Goal: Task Accomplishment & Management: Complete application form

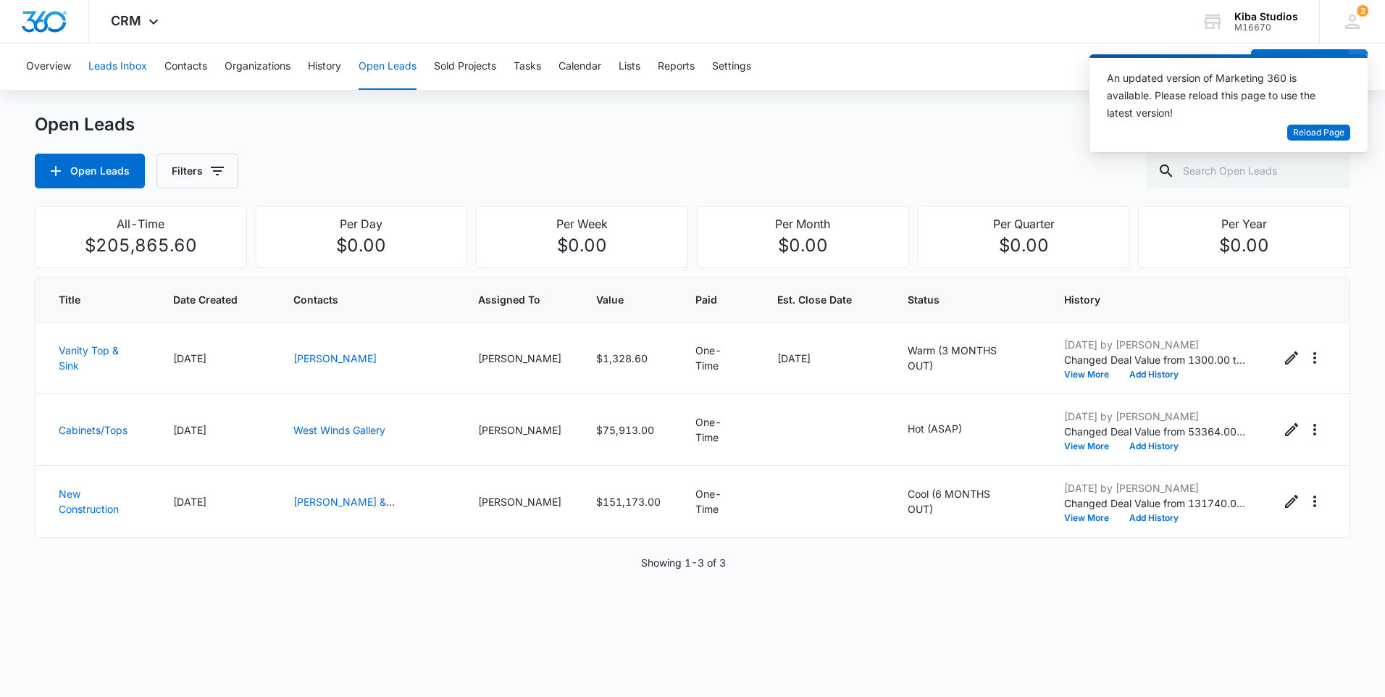
click at [118, 68] on button "Leads Inbox" at bounding box center [117, 66] width 59 height 46
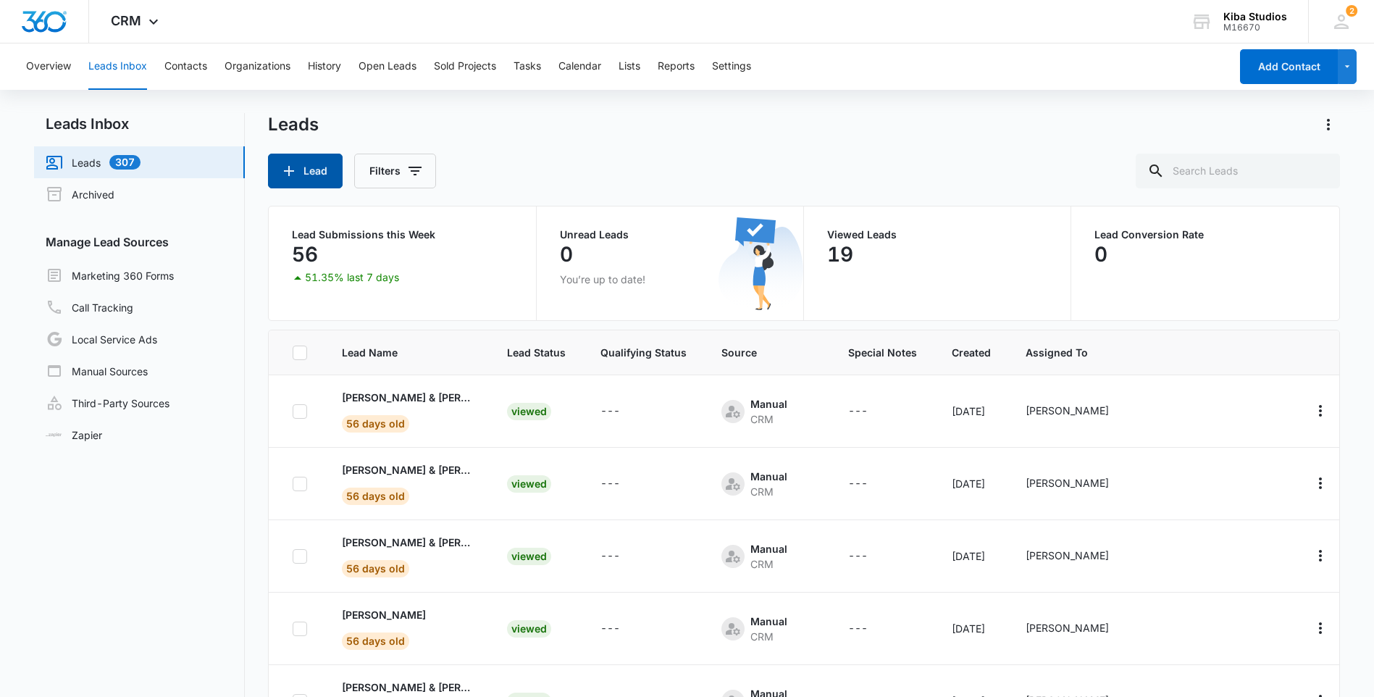
click at [299, 171] on button "Lead" at bounding box center [305, 171] width 75 height 35
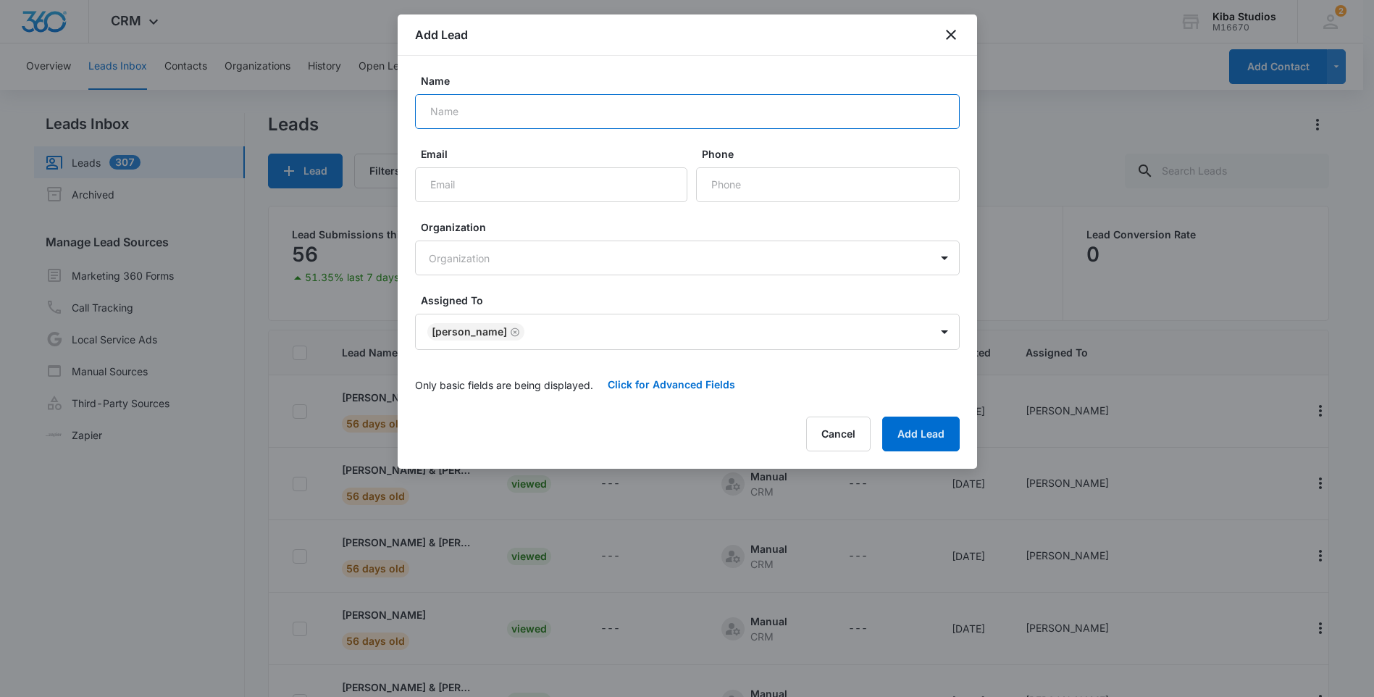
click at [634, 119] on input "Name" at bounding box center [687, 111] width 545 height 35
type input "[PERSON_NAME] Homes"
click at [621, 264] on body "CRM Apps Reputation Websites Forms CRM Email Social Scheduling Content Ads Inte…" at bounding box center [687, 409] width 1374 height 819
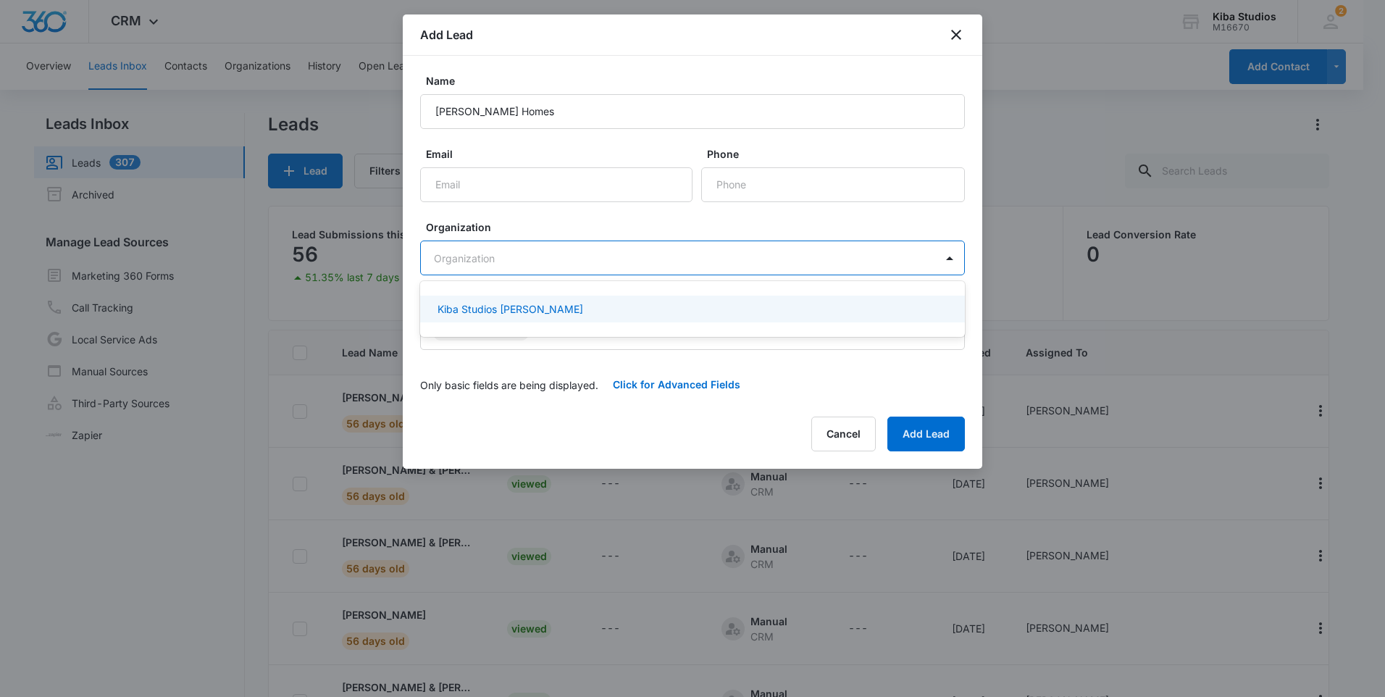
click at [621, 264] on div at bounding box center [692, 348] width 1385 height 697
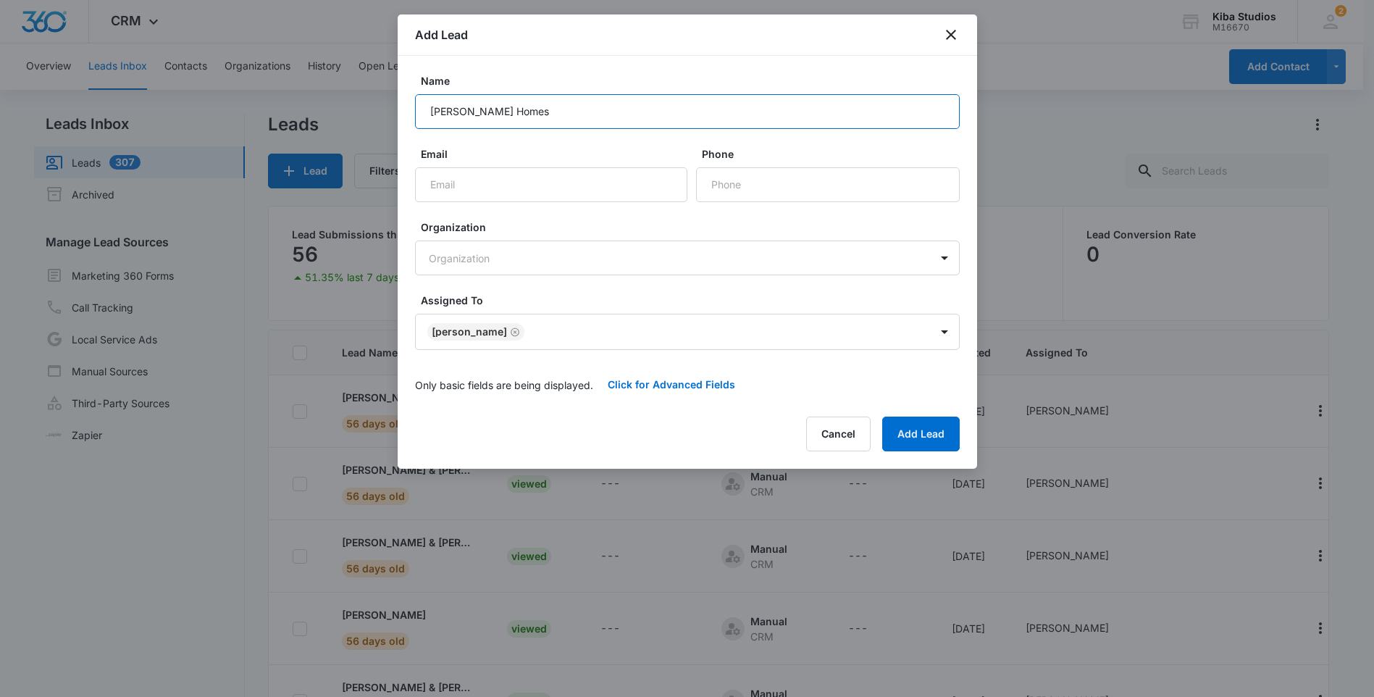
click at [580, 114] on input "[PERSON_NAME] Homes" at bounding box center [687, 111] width 545 height 35
click at [903, 434] on button "Add Lead" at bounding box center [921, 434] width 78 height 35
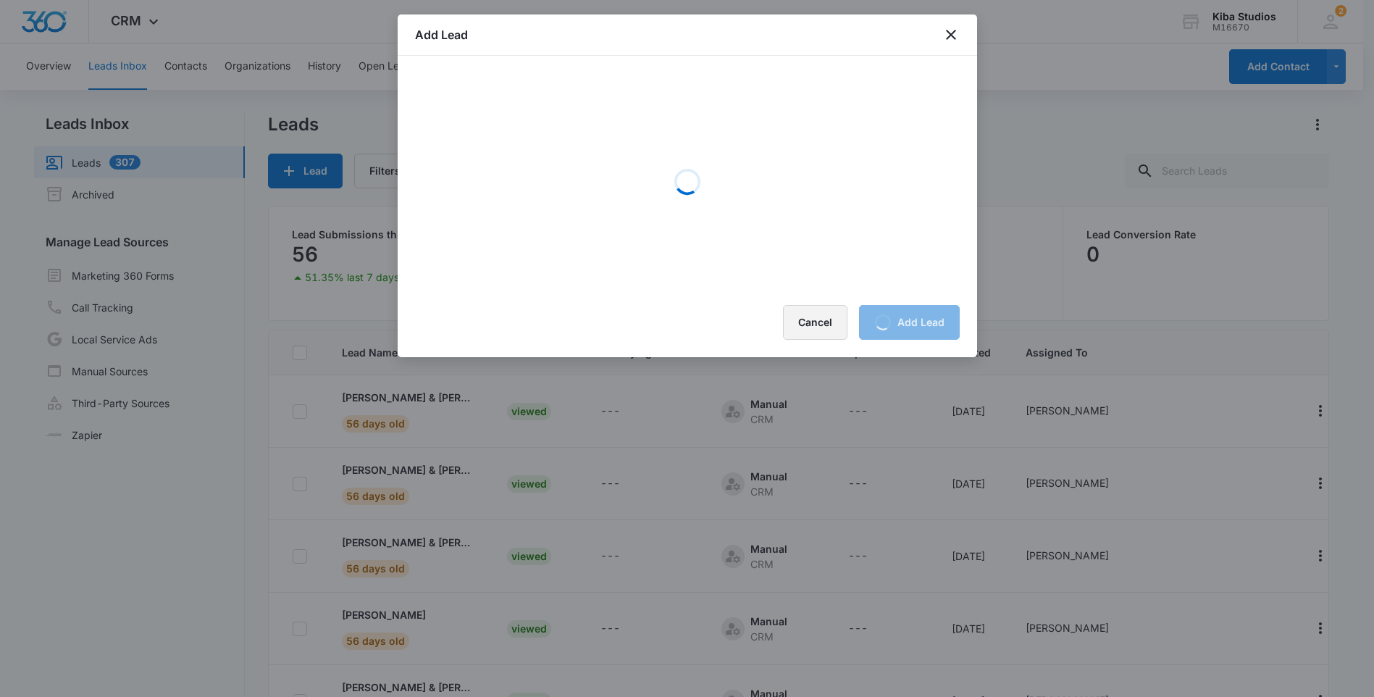
click at [798, 322] on button "Cancel" at bounding box center [815, 322] width 64 height 35
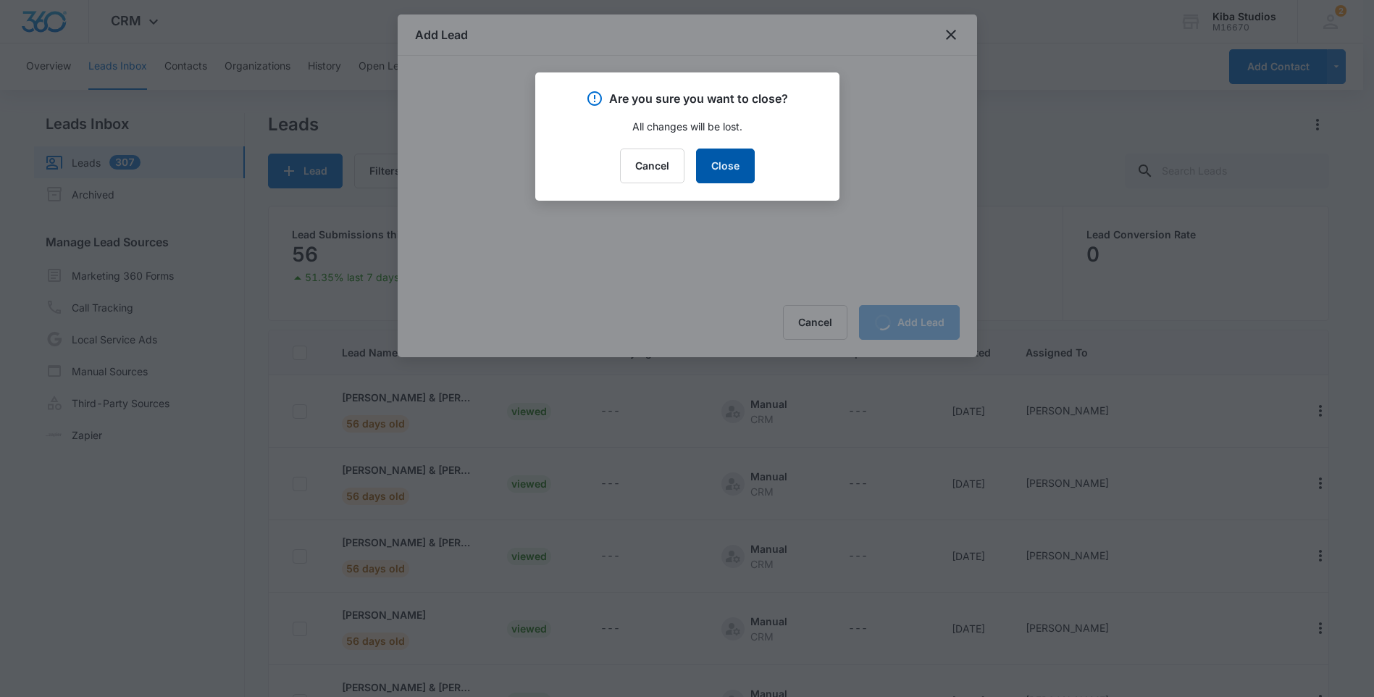
click at [712, 161] on button "Close" at bounding box center [725, 166] width 59 height 35
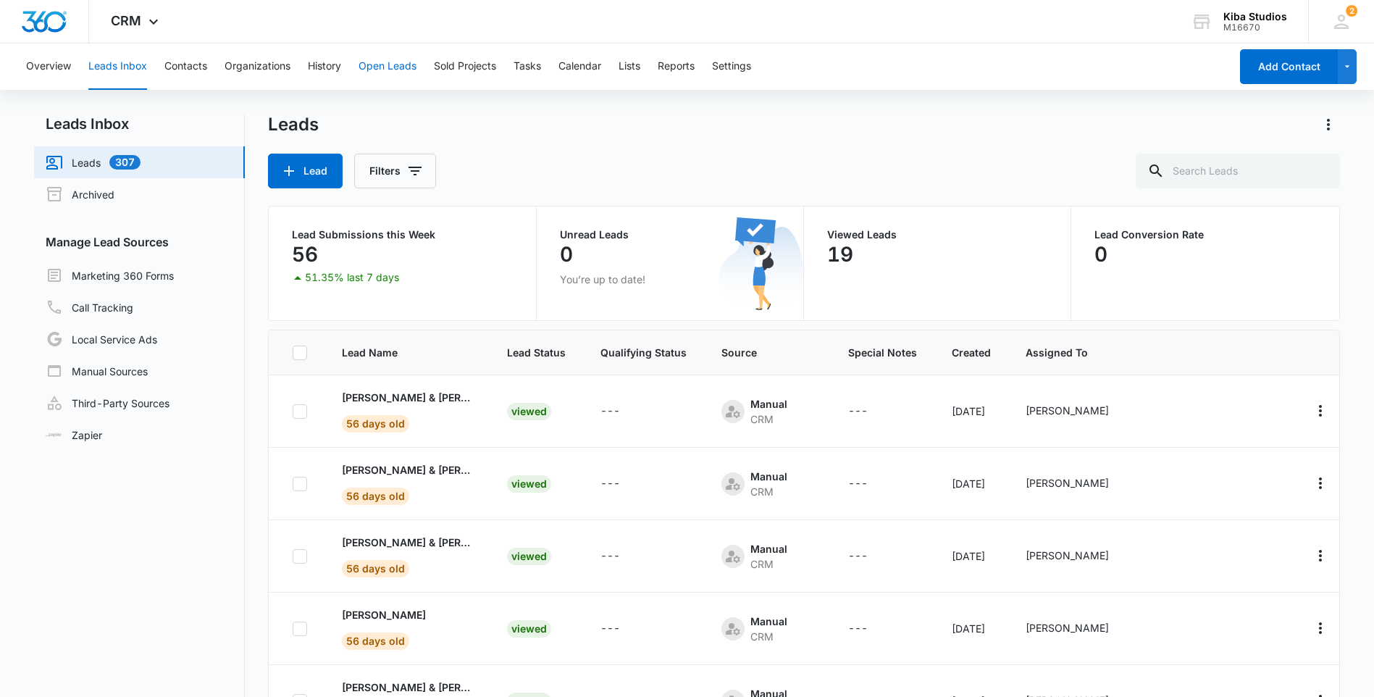
click at [361, 62] on button "Open Leads" at bounding box center [388, 66] width 58 height 46
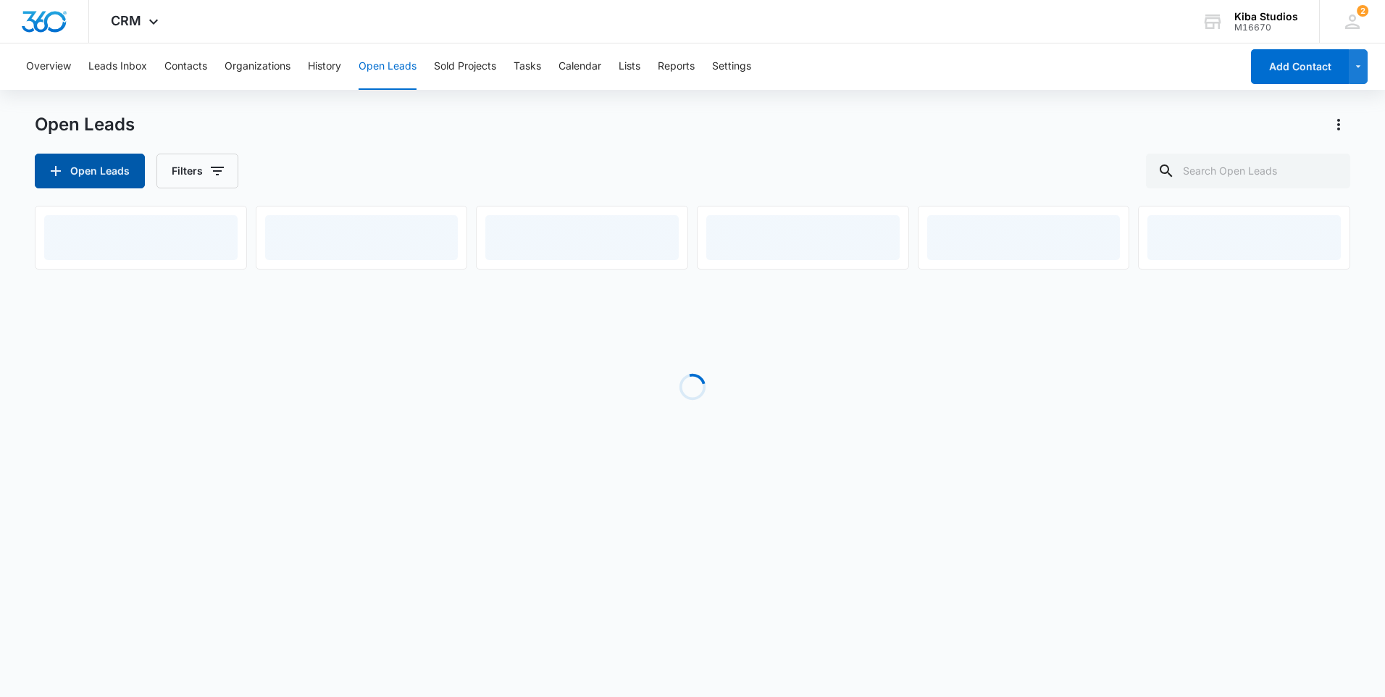
click at [99, 170] on button "Open Leads" at bounding box center [90, 171] width 110 height 35
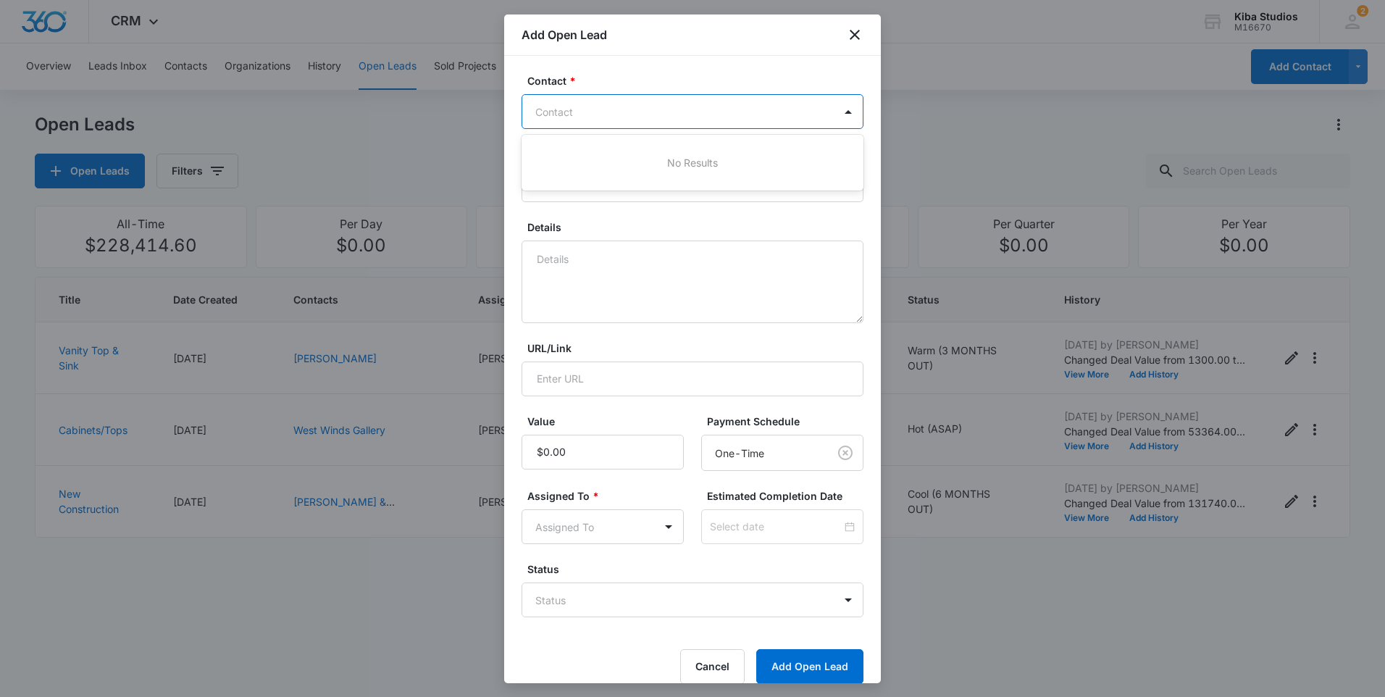
click at [658, 108] on div at bounding box center [683, 112] width 297 height 18
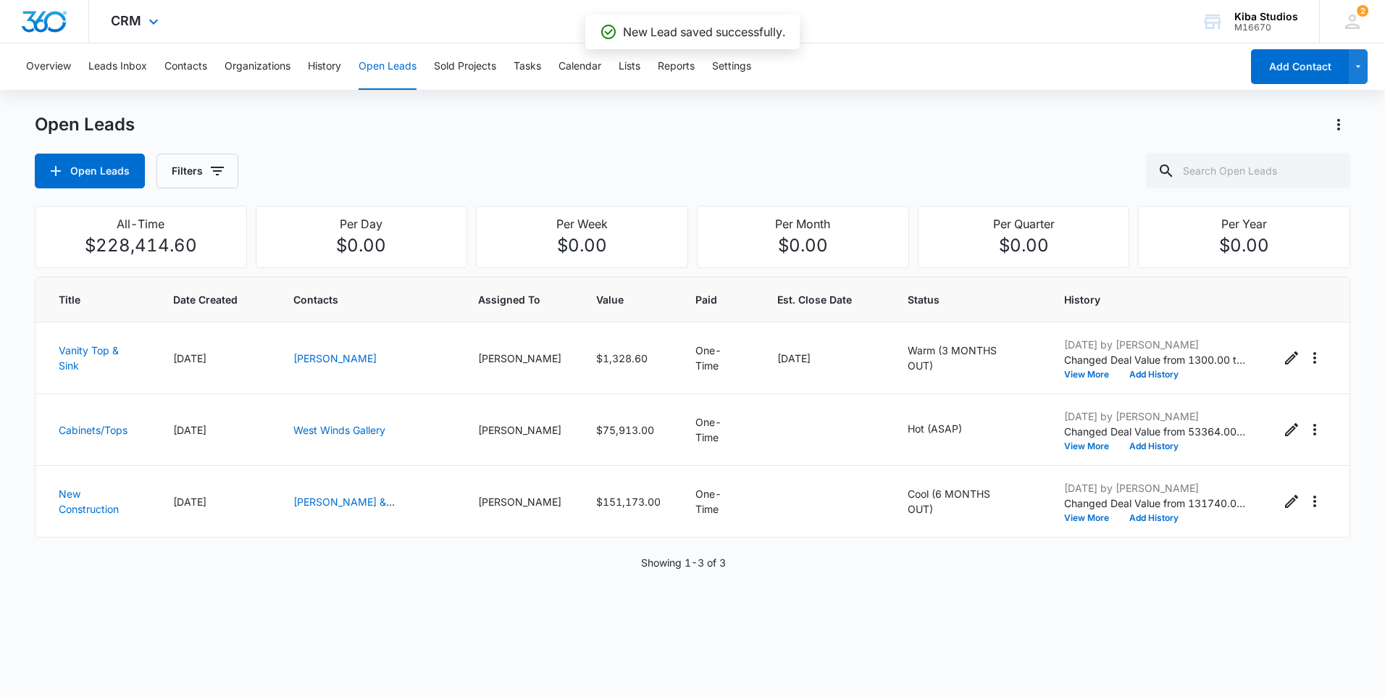
click at [860, 31] on div "CRM Apps Reputation Websites Forms CRM Email Social Scheduling Content Ads Inte…" at bounding box center [692, 21] width 1385 height 43
click at [127, 70] on button "Leads Inbox" at bounding box center [117, 66] width 59 height 46
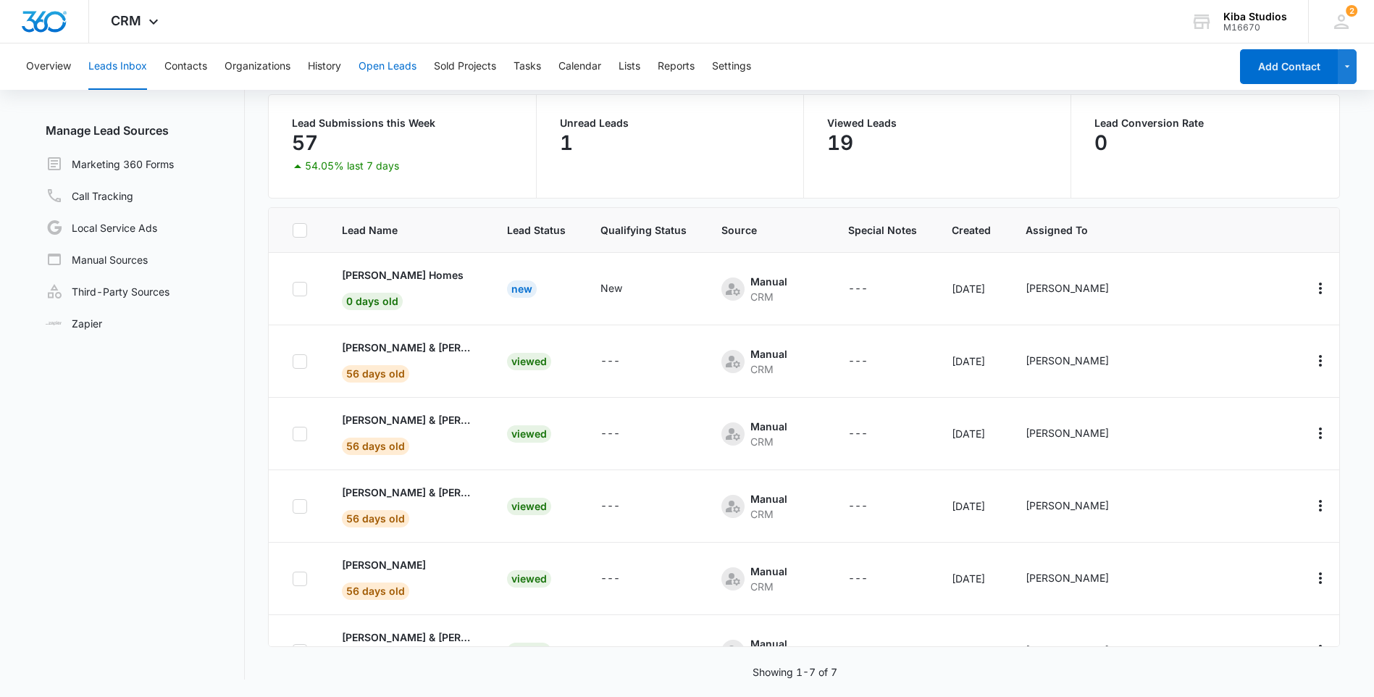
click at [382, 69] on button "Open Leads" at bounding box center [388, 66] width 58 height 46
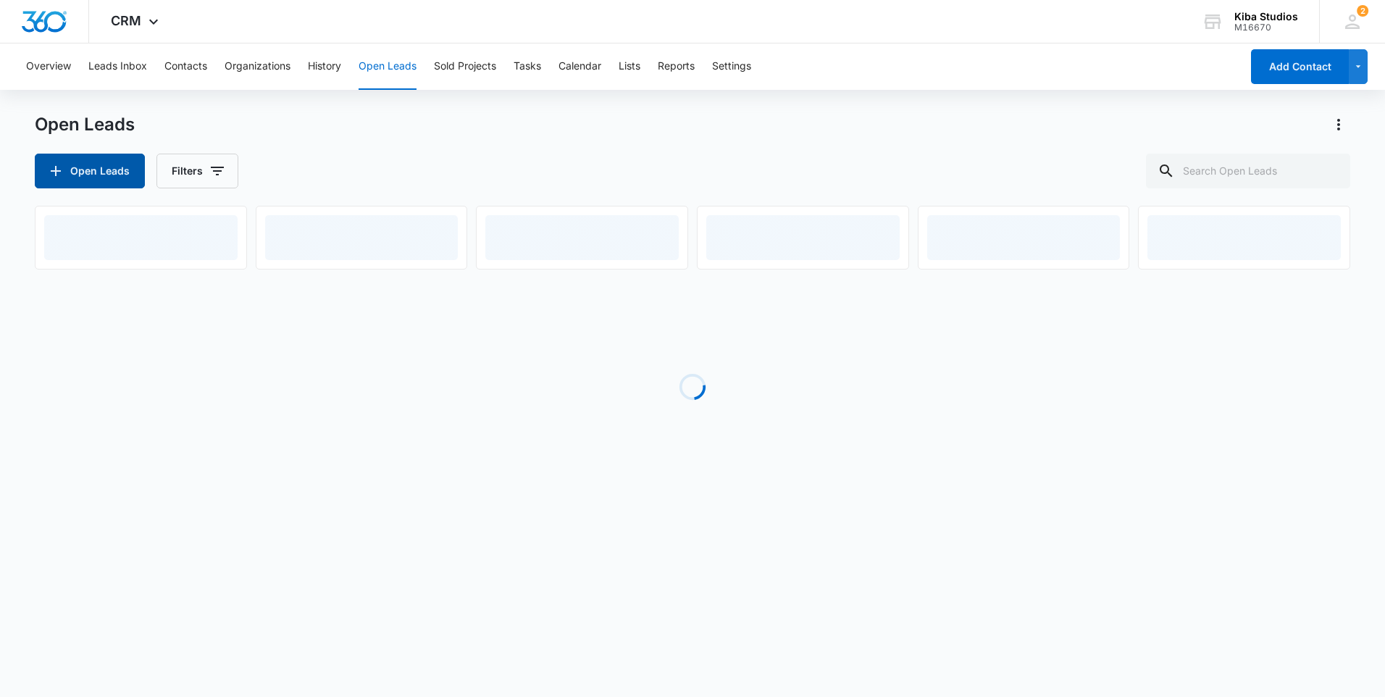
click at [119, 167] on button "Open Leads" at bounding box center [90, 171] width 110 height 35
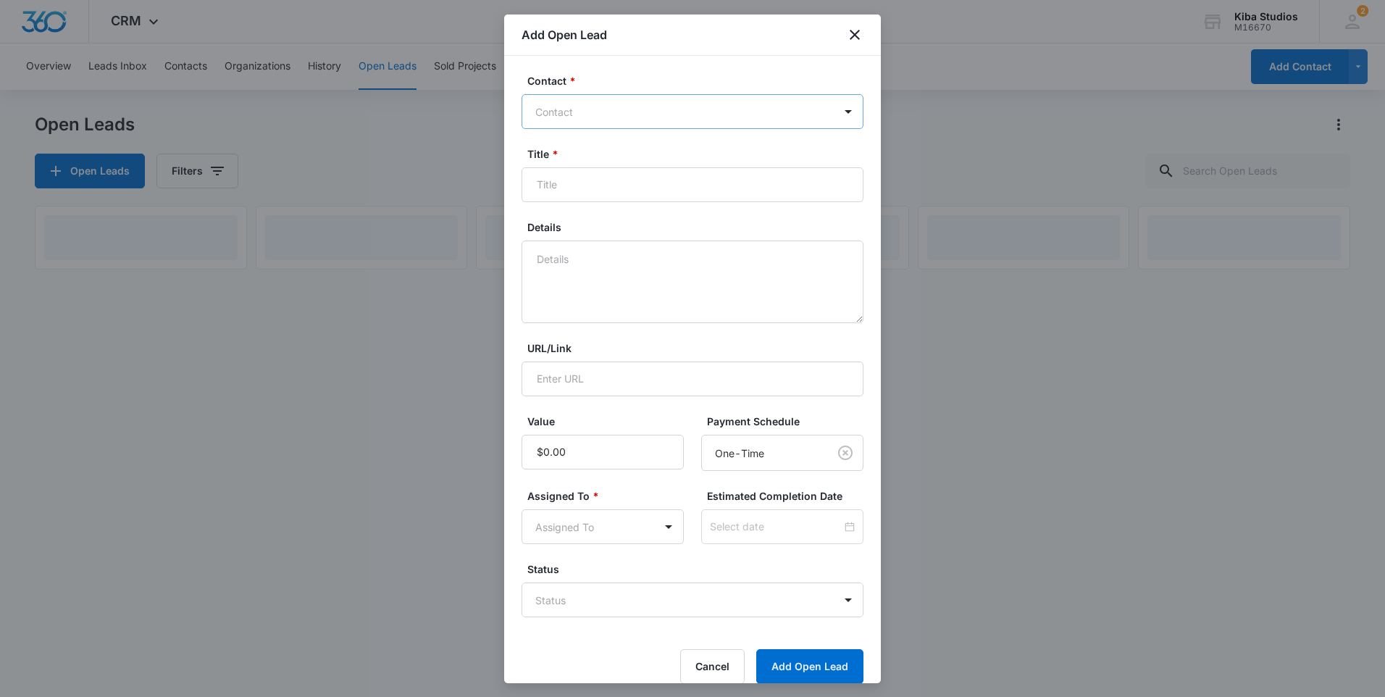
click at [575, 117] on div at bounding box center [683, 112] width 297 height 18
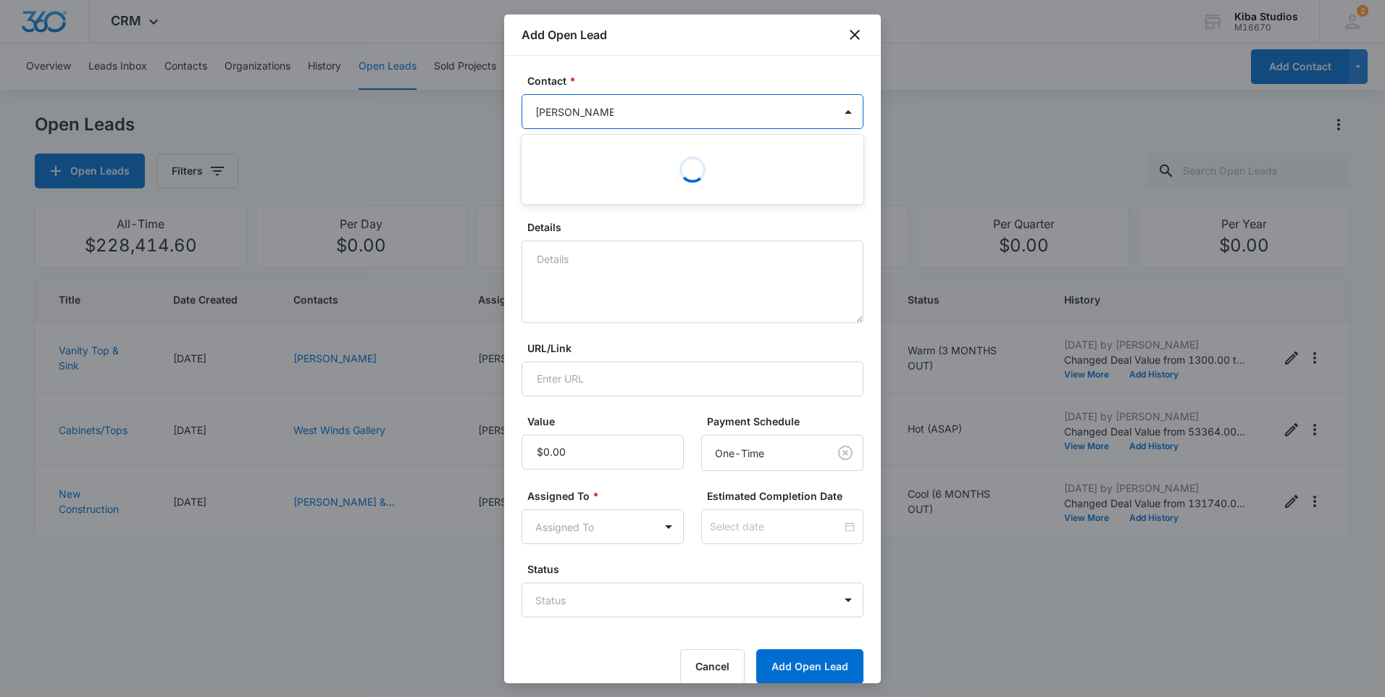
type input "[PERSON_NAME] Homes"
click at [729, 111] on div at bounding box center [683, 112] width 297 height 18
click at [850, 34] on icon "close" at bounding box center [854, 34] width 17 height 17
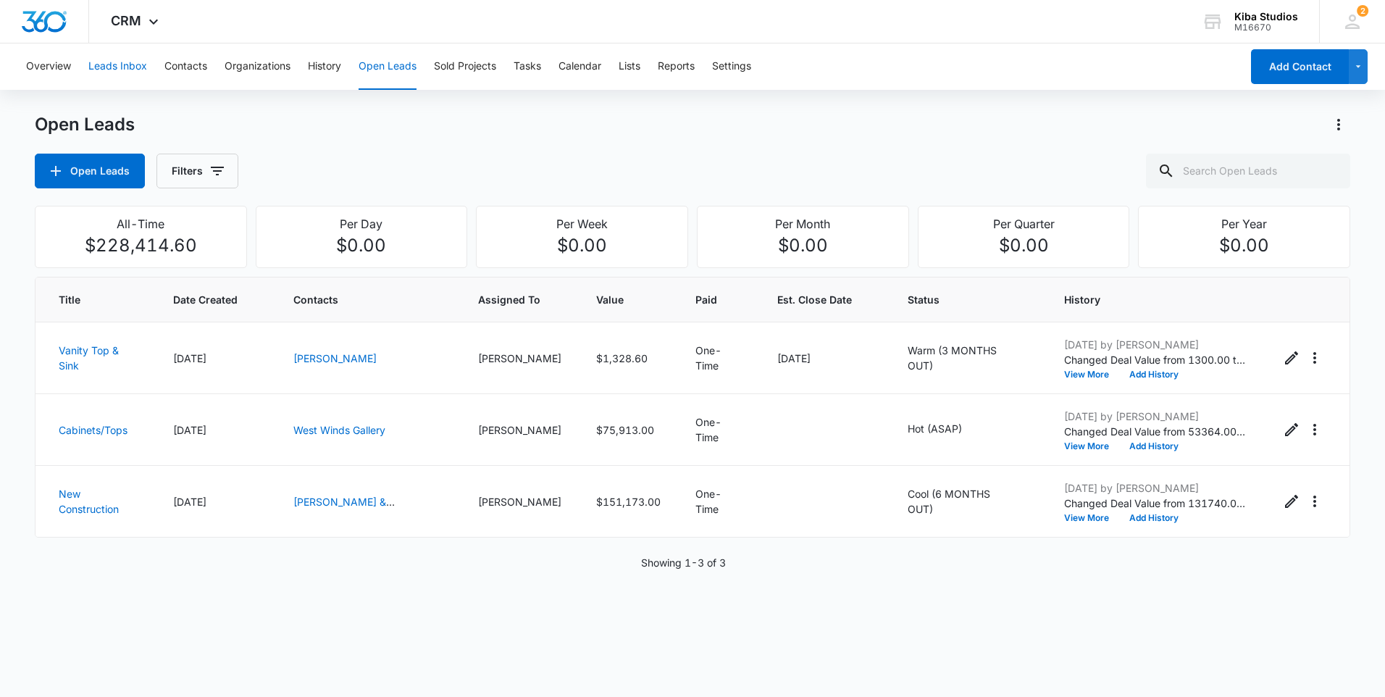
click at [102, 66] on button "Leads Inbox" at bounding box center [117, 66] width 59 height 46
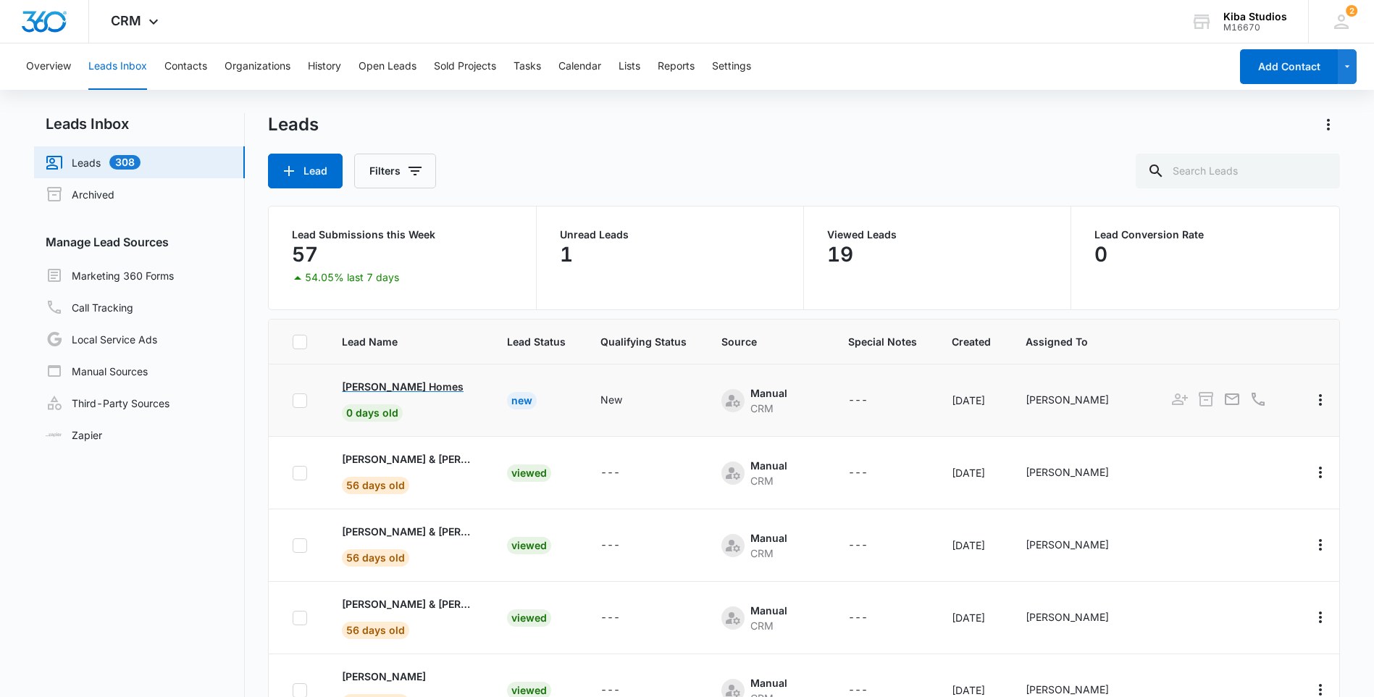
click at [370, 387] on p "[PERSON_NAME] Homes" at bounding box center [403, 386] width 122 height 15
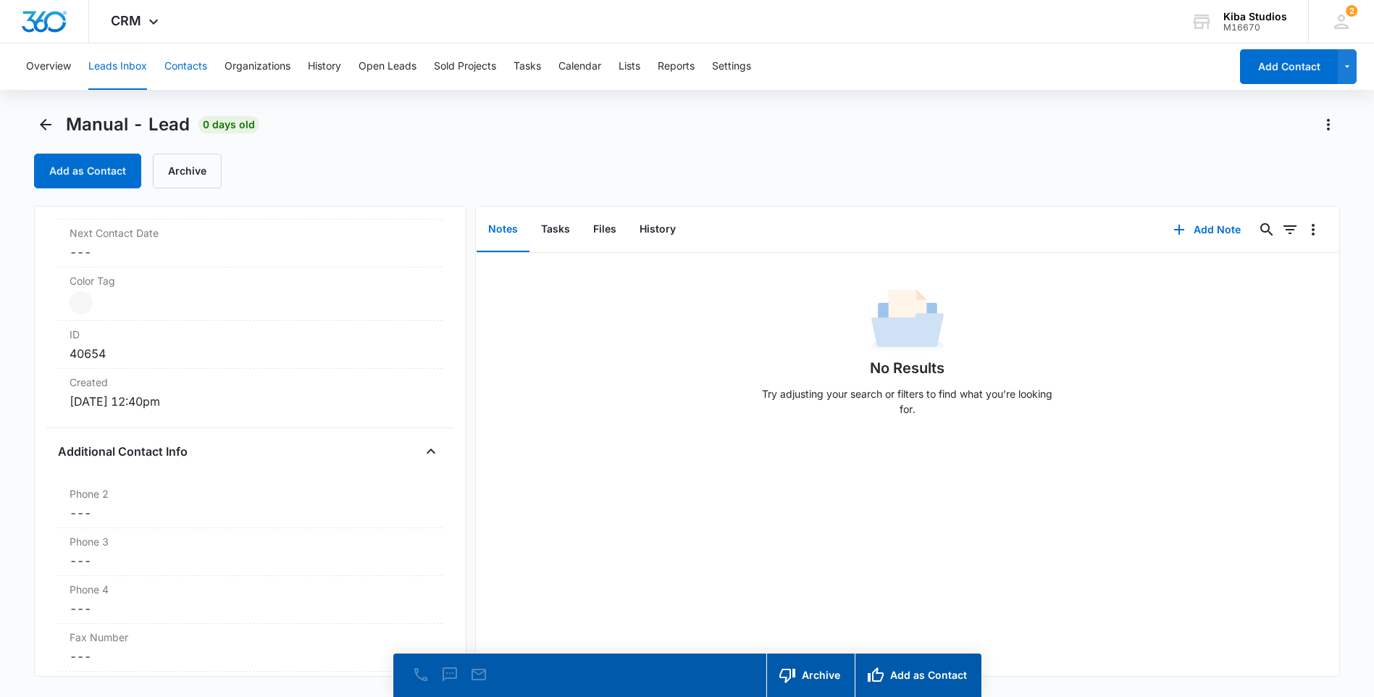
click at [191, 71] on button "Contacts" at bounding box center [185, 66] width 43 height 46
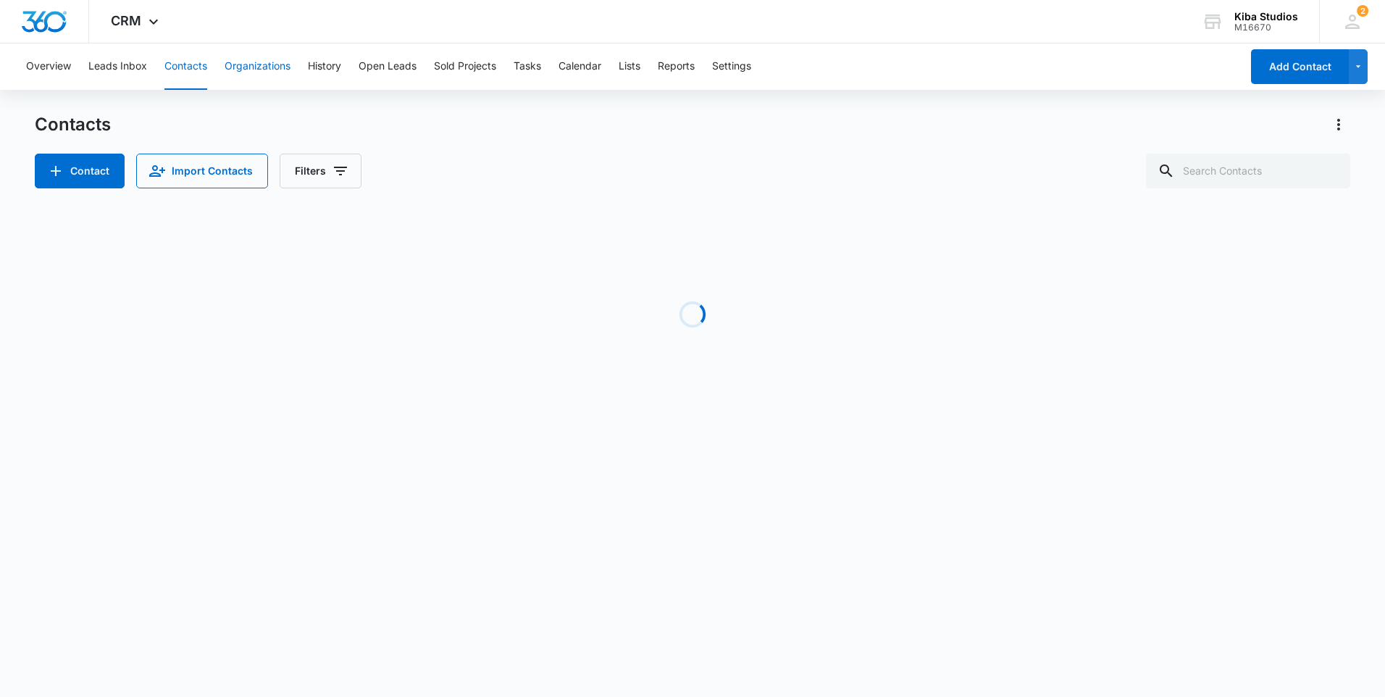
click at [249, 70] on button "Organizations" at bounding box center [258, 66] width 66 height 46
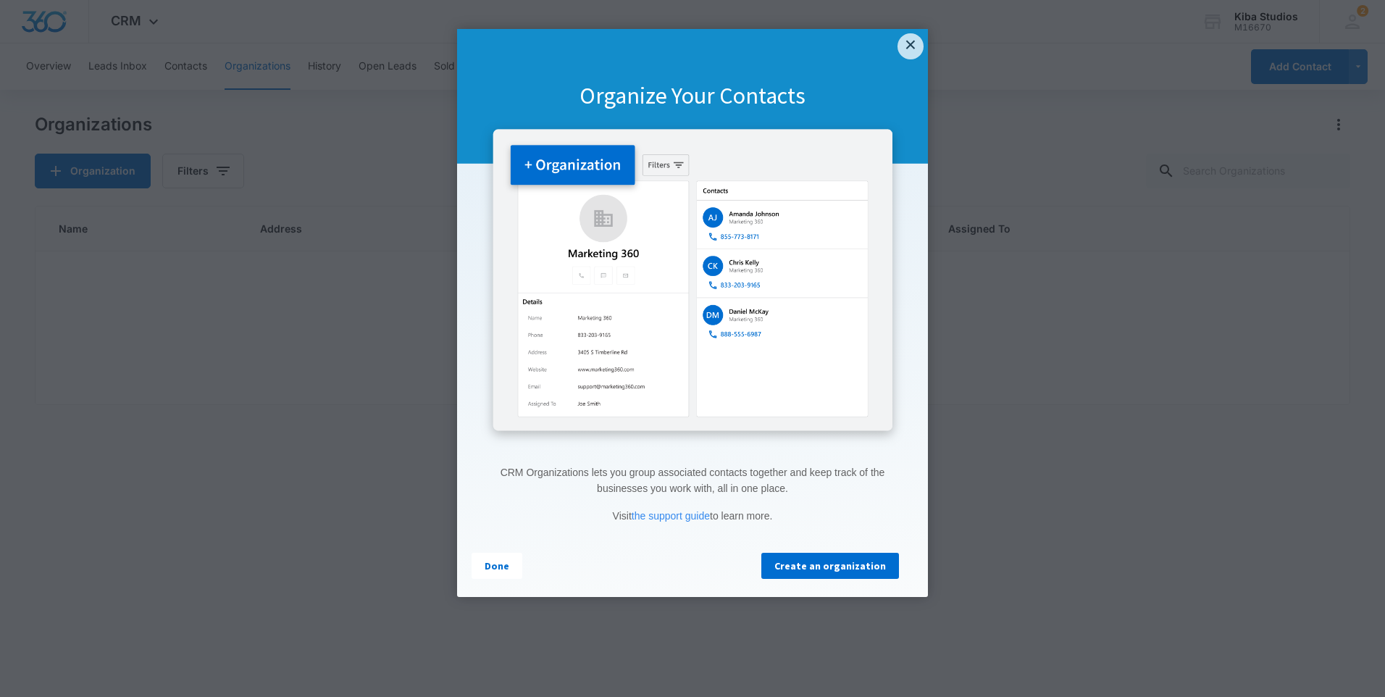
click at [905, 43] on link "×" at bounding box center [911, 46] width 26 height 26
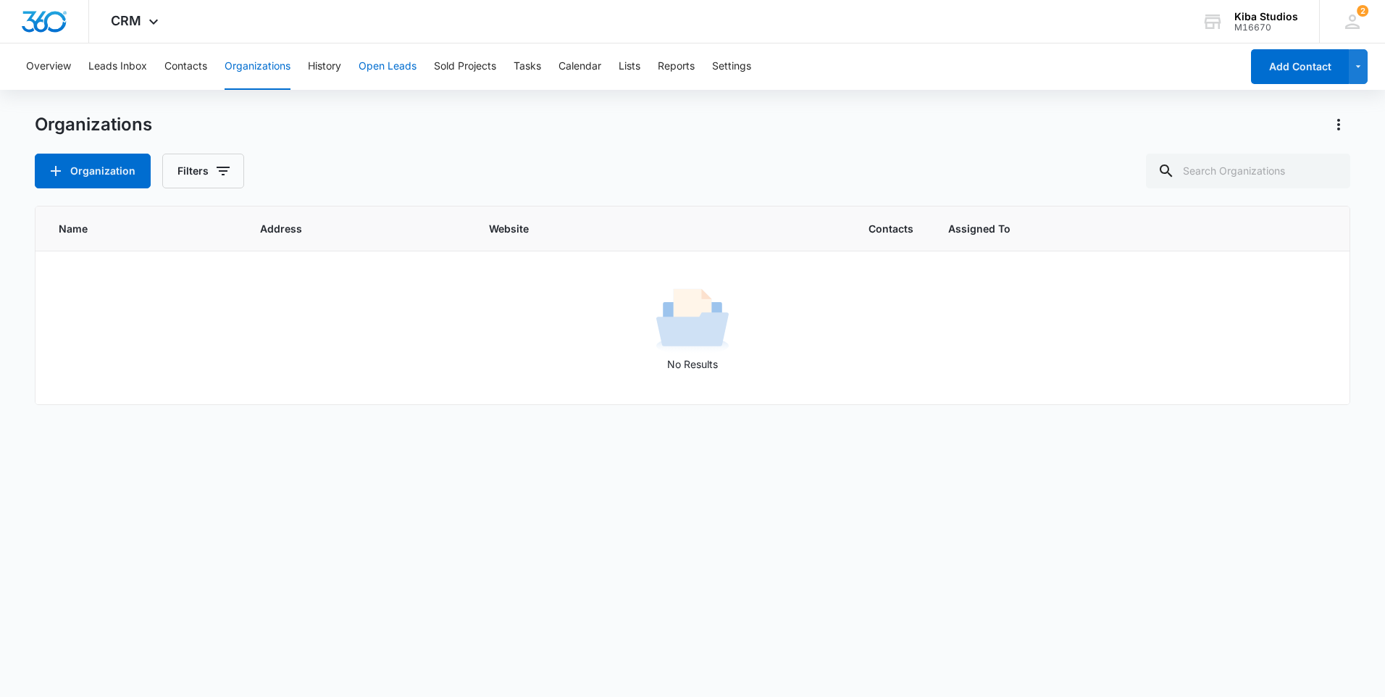
click at [393, 65] on button "Open Leads" at bounding box center [388, 66] width 58 height 46
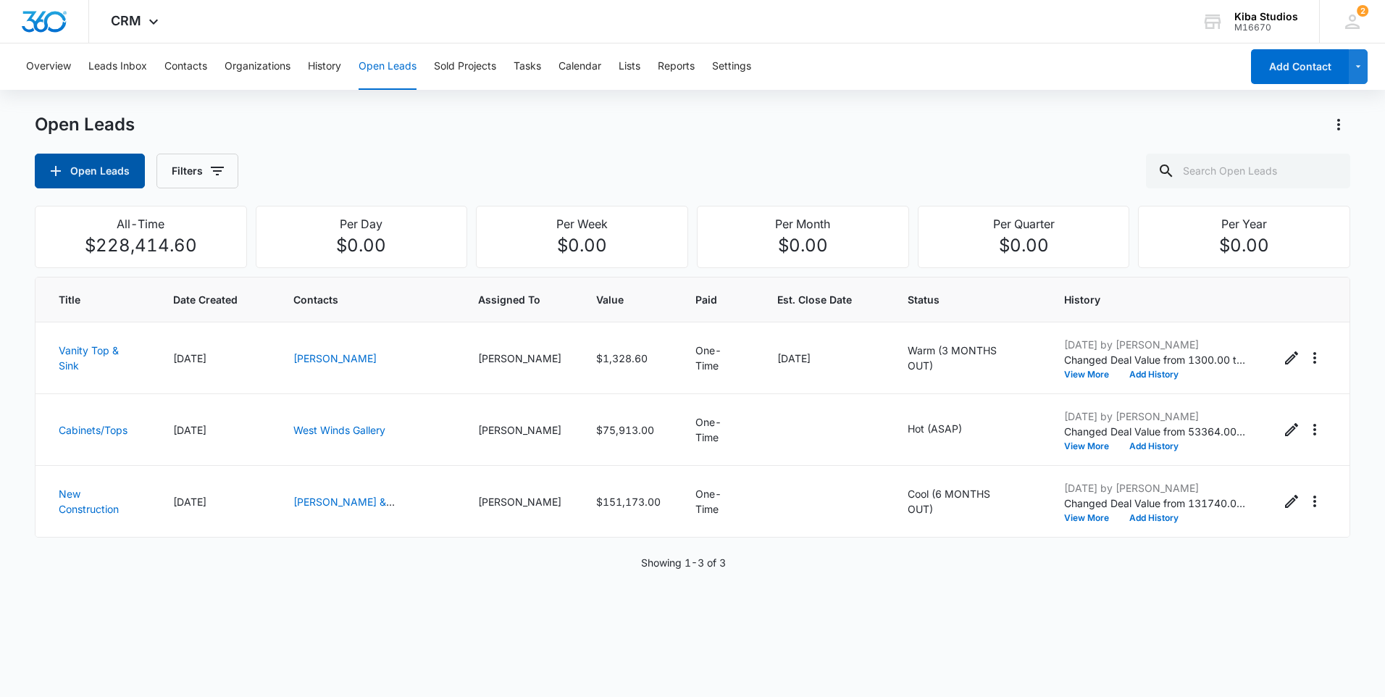
click at [82, 167] on button "Open Leads" at bounding box center [90, 171] width 110 height 35
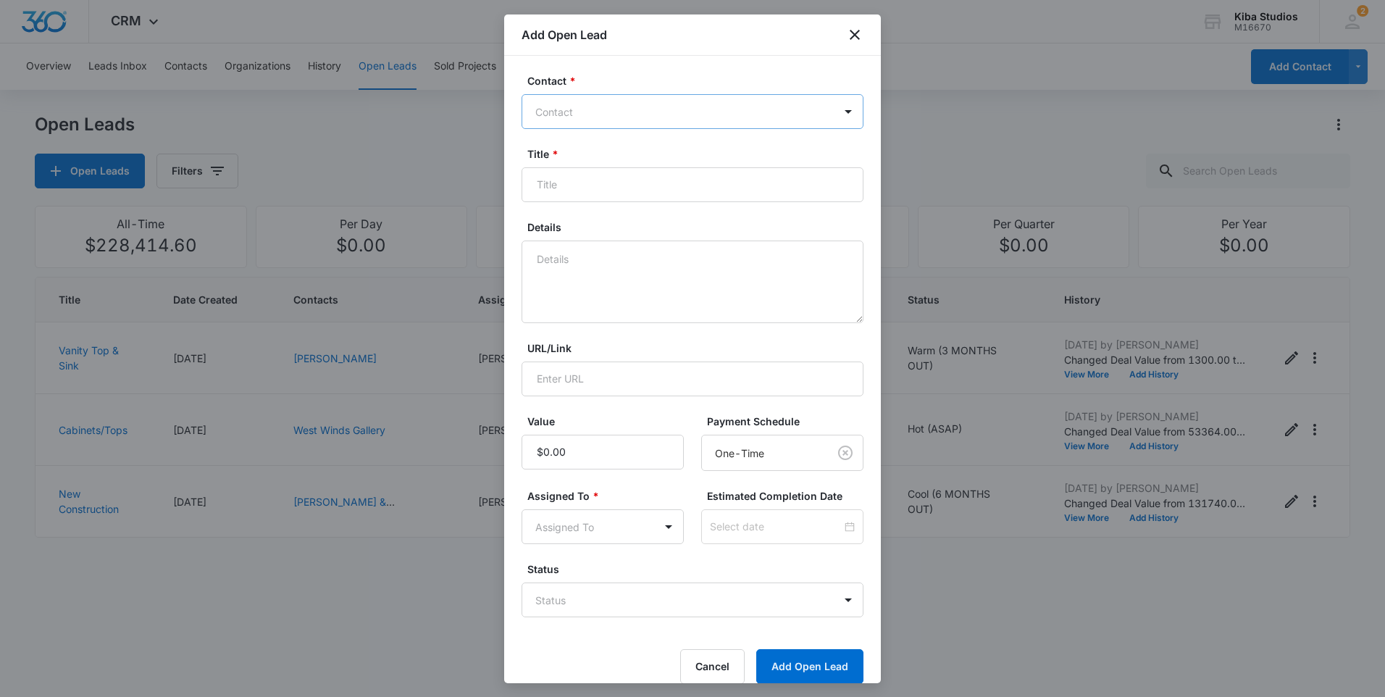
click at [719, 112] on div at bounding box center [683, 112] width 297 height 18
type input "Haydens Homes"
click at [858, 37] on icon "close" at bounding box center [854, 34] width 17 height 17
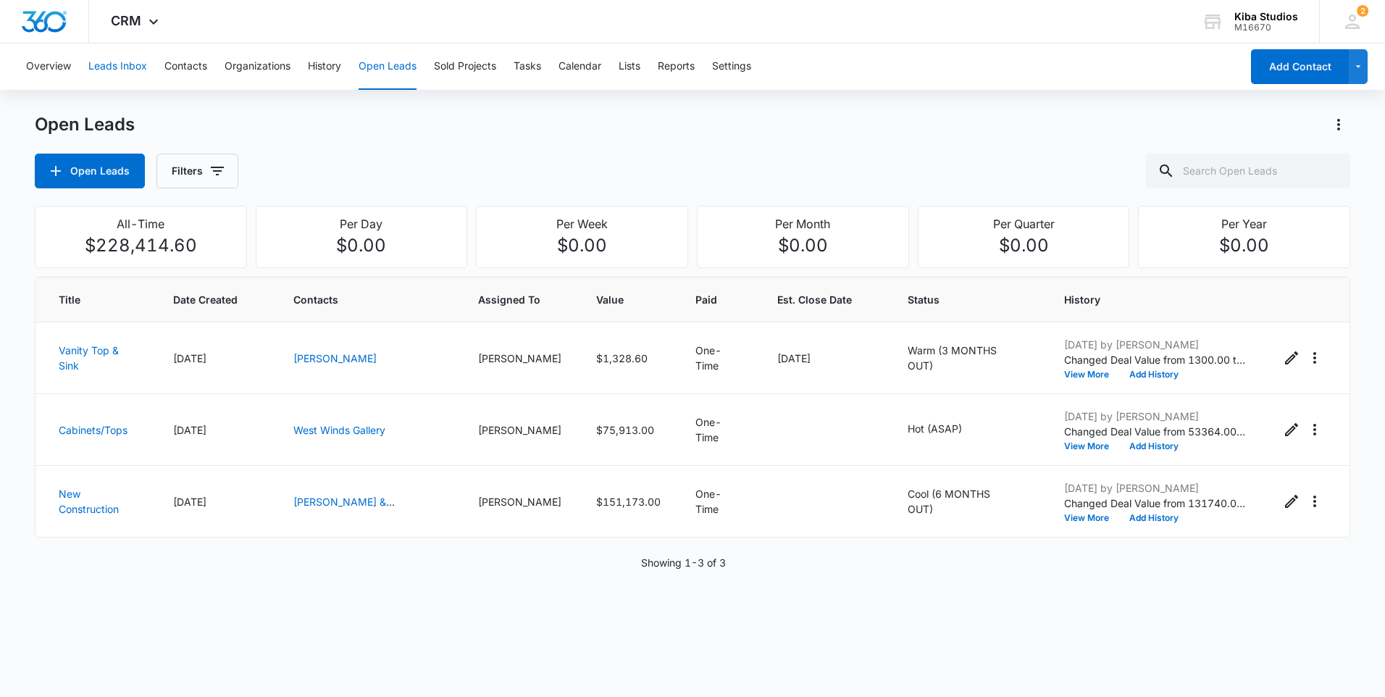
click at [128, 65] on button "Leads Inbox" at bounding box center [117, 66] width 59 height 46
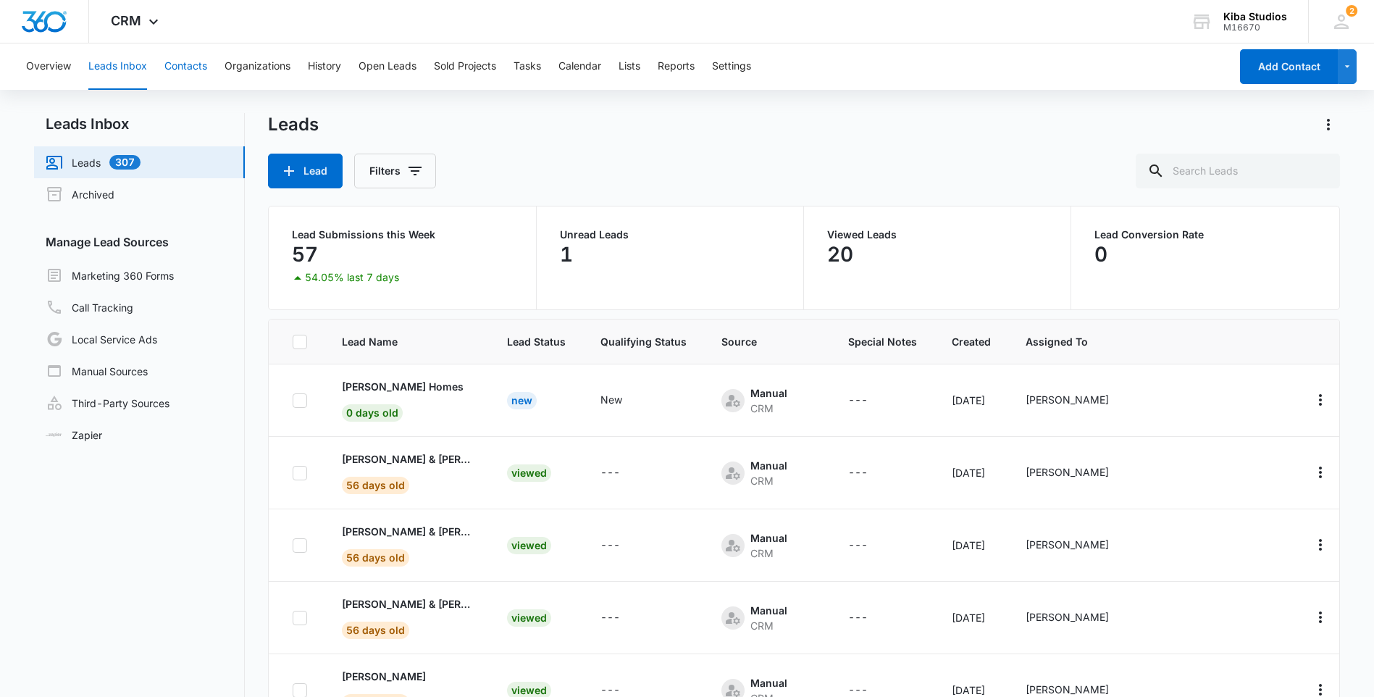
click at [187, 61] on button "Contacts" at bounding box center [185, 66] width 43 height 46
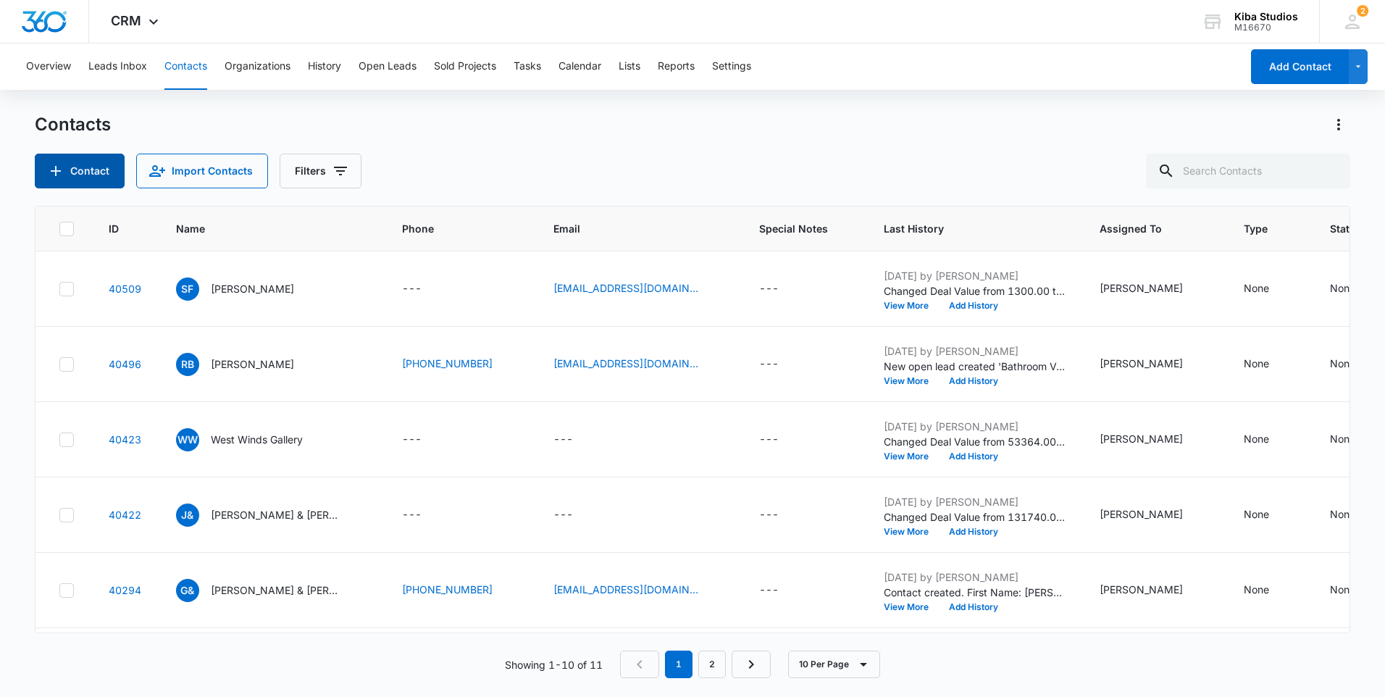
click at [83, 173] on button "Contact" at bounding box center [80, 171] width 90 height 35
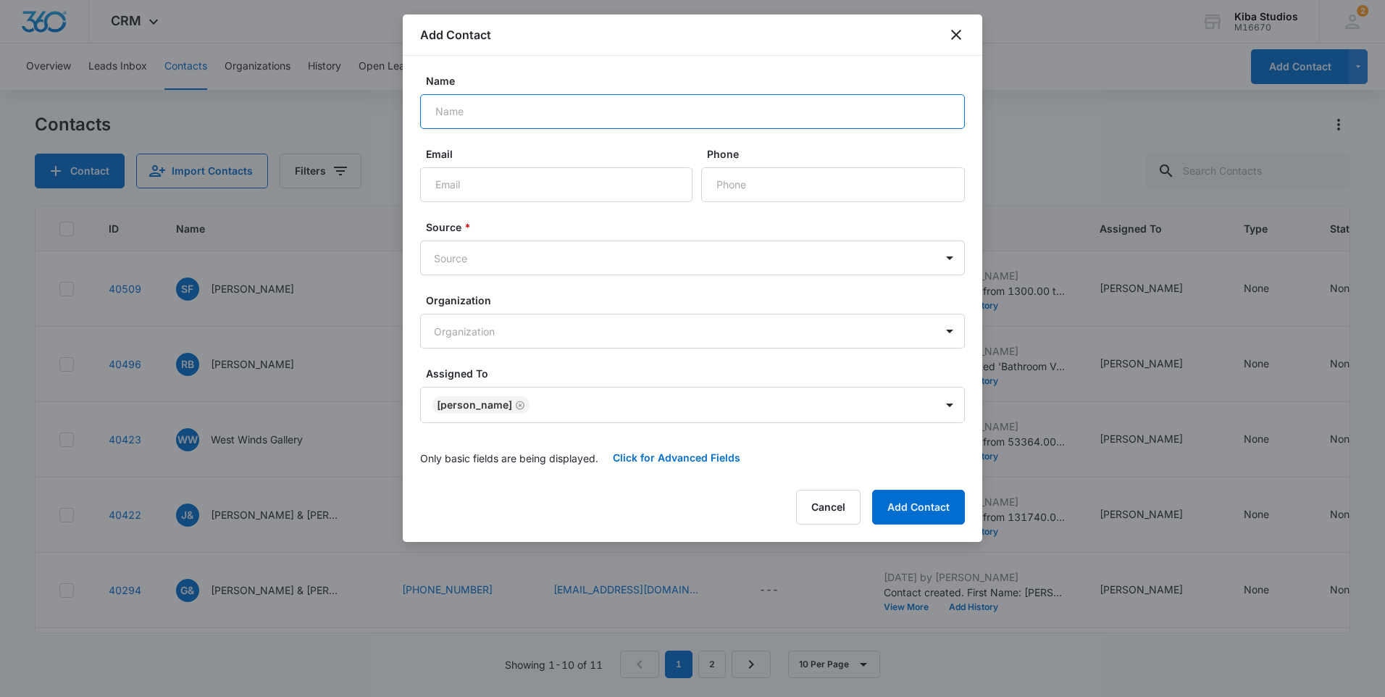
click at [503, 107] on input "Name" at bounding box center [692, 111] width 545 height 35
type input "h"
type input "[PERSON_NAME] Homes"
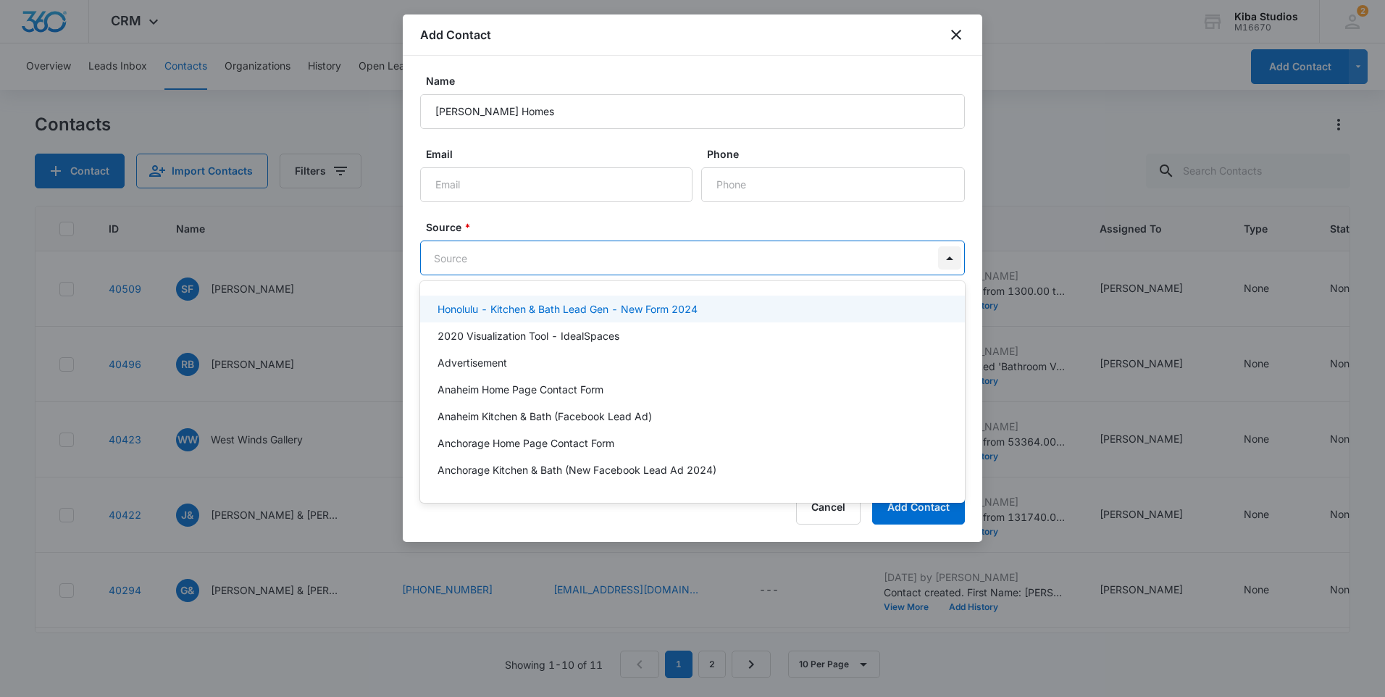
click at [940, 260] on body "CRM Apps Reputation Websites Forms CRM Email Social Scheduling Content Ads Inte…" at bounding box center [692, 348] width 1385 height 697
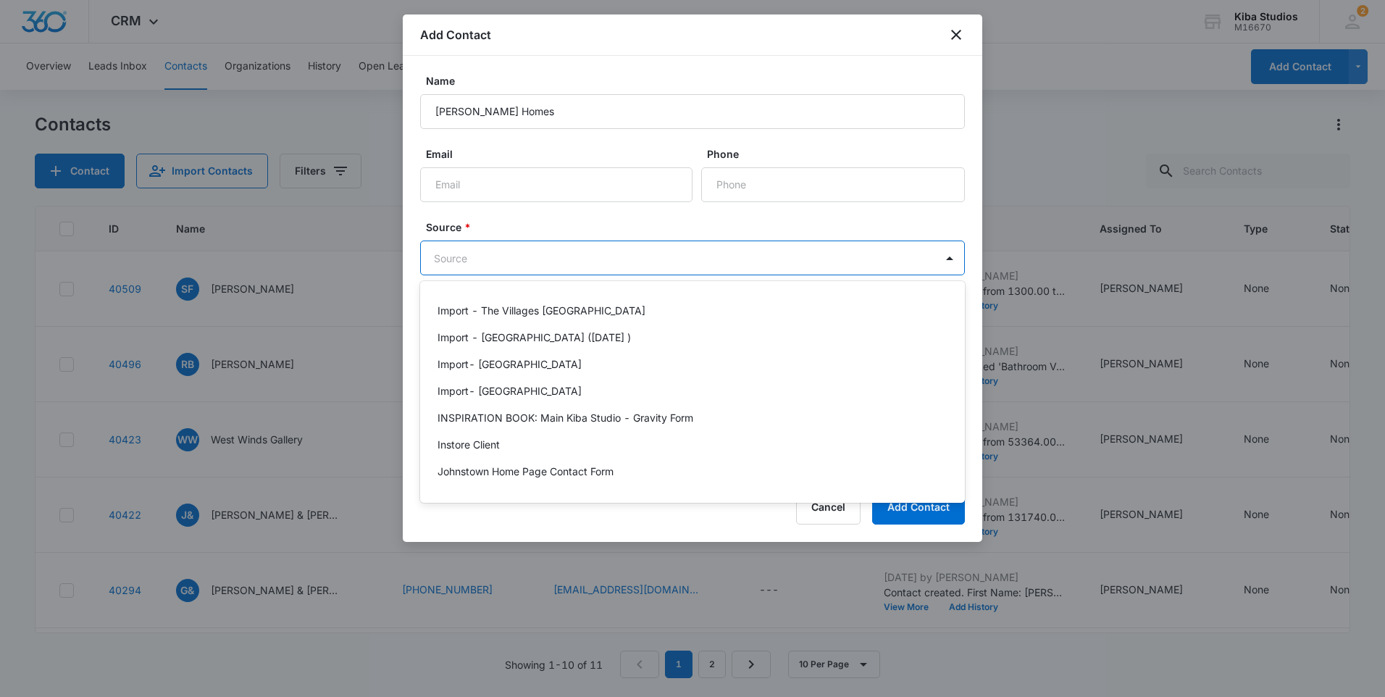
scroll to position [1376, 0]
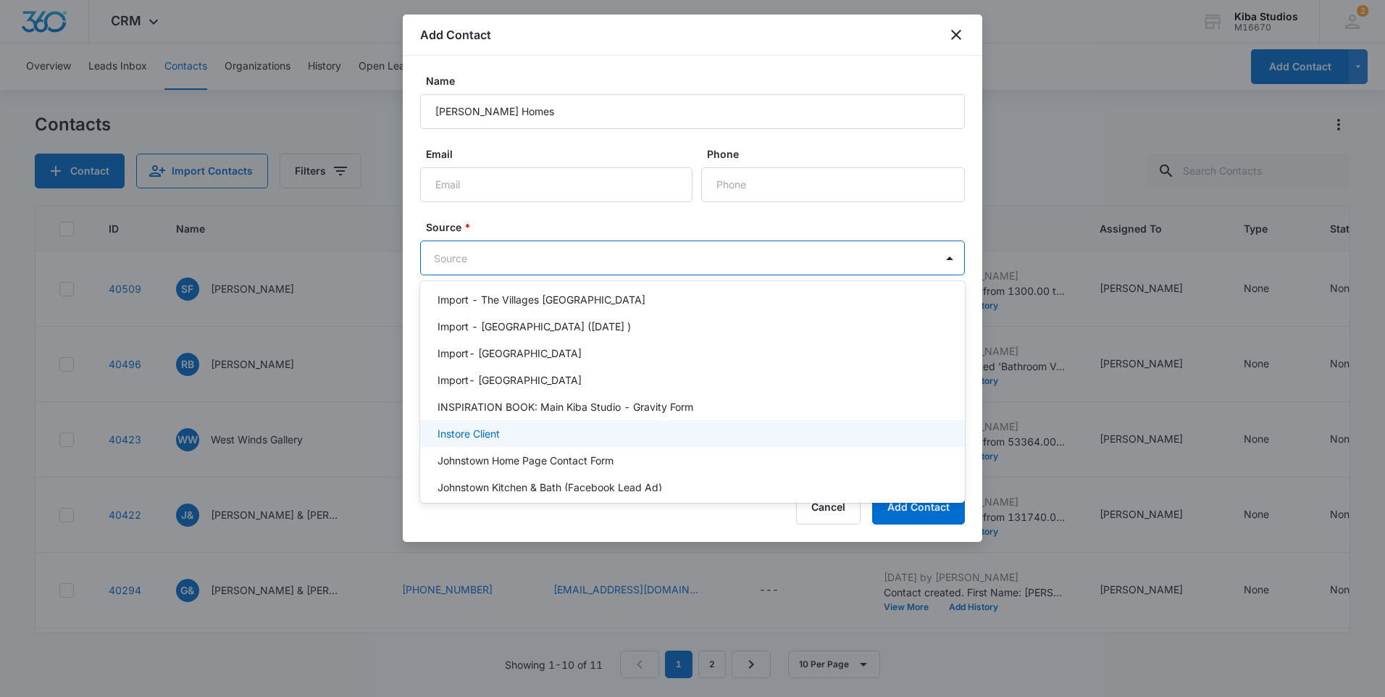
click at [472, 435] on p "Instore Client" at bounding box center [469, 433] width 62 height 15
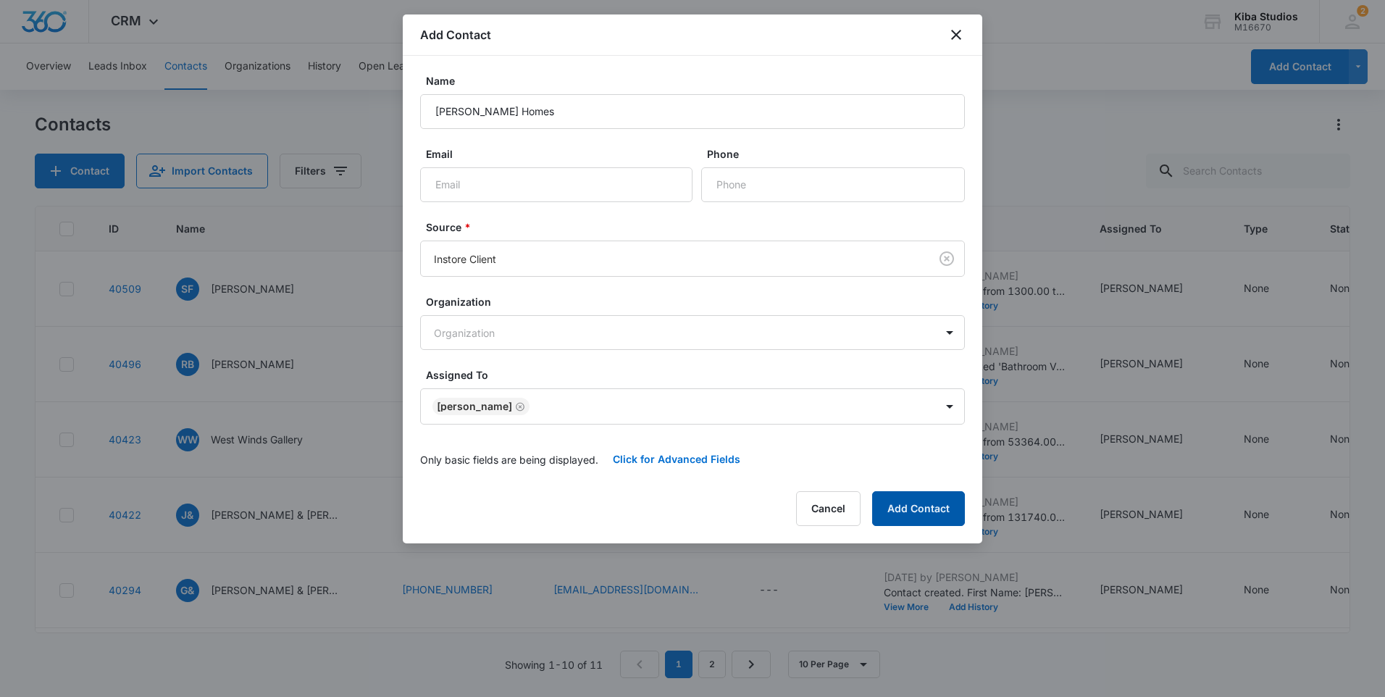
click at [910, 507] on button "Add Contact" at bounding box center [918, 508] width 93 height 35
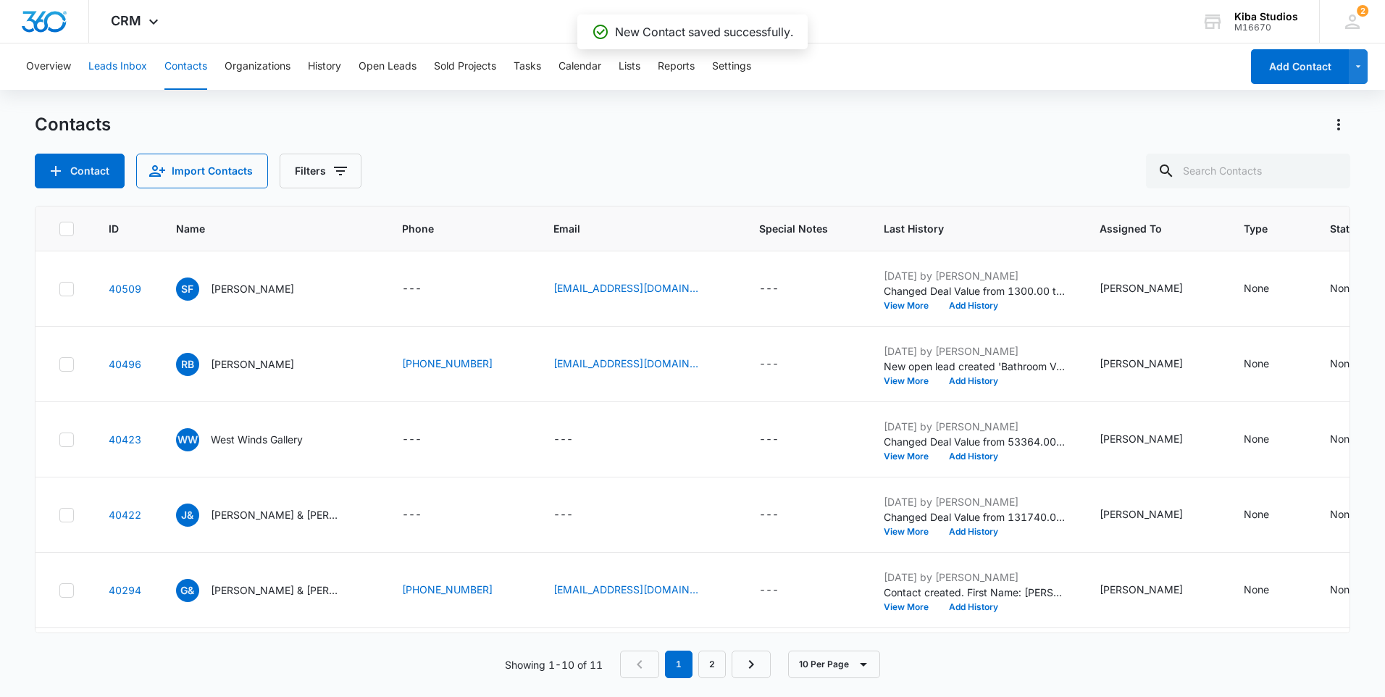
click at [130, 74] on button "Leads Inbox" at bounding box center [117, 66] width 59 height 46
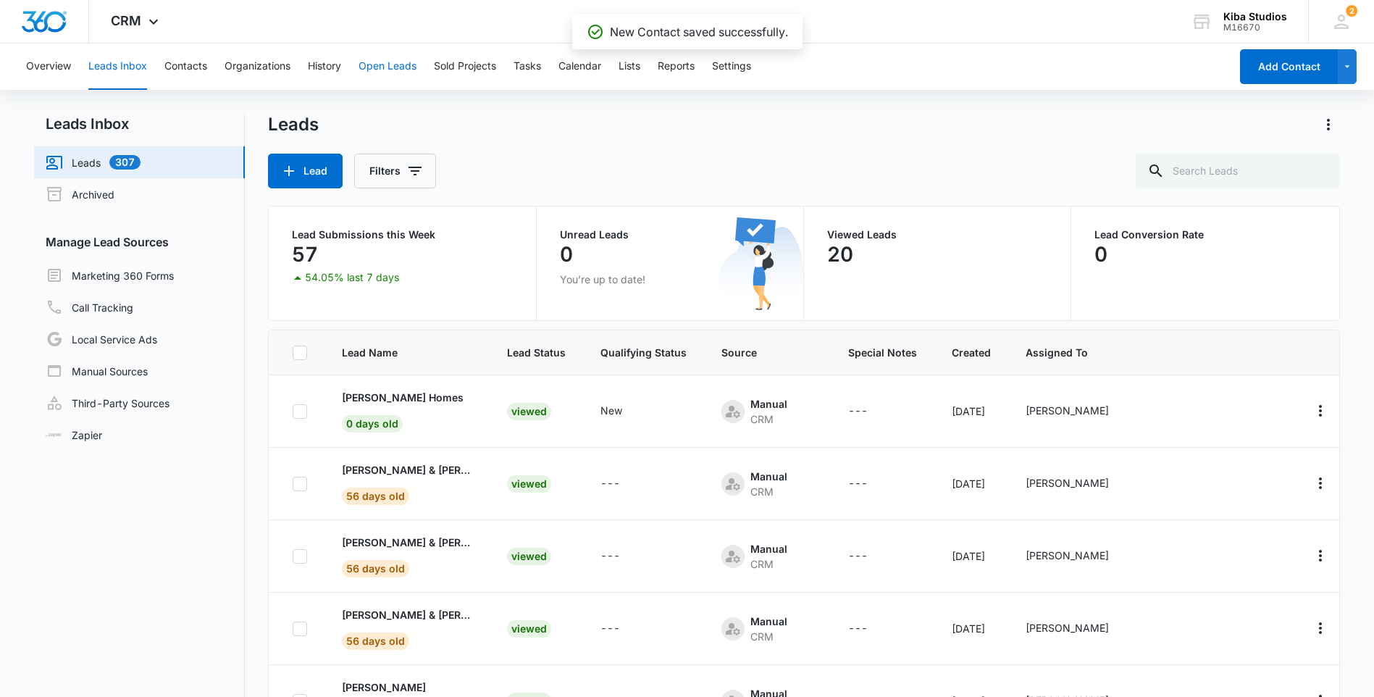
click at [366, 61] on button "Open Leads" at bounding box center [388, 66] width 58 height 46
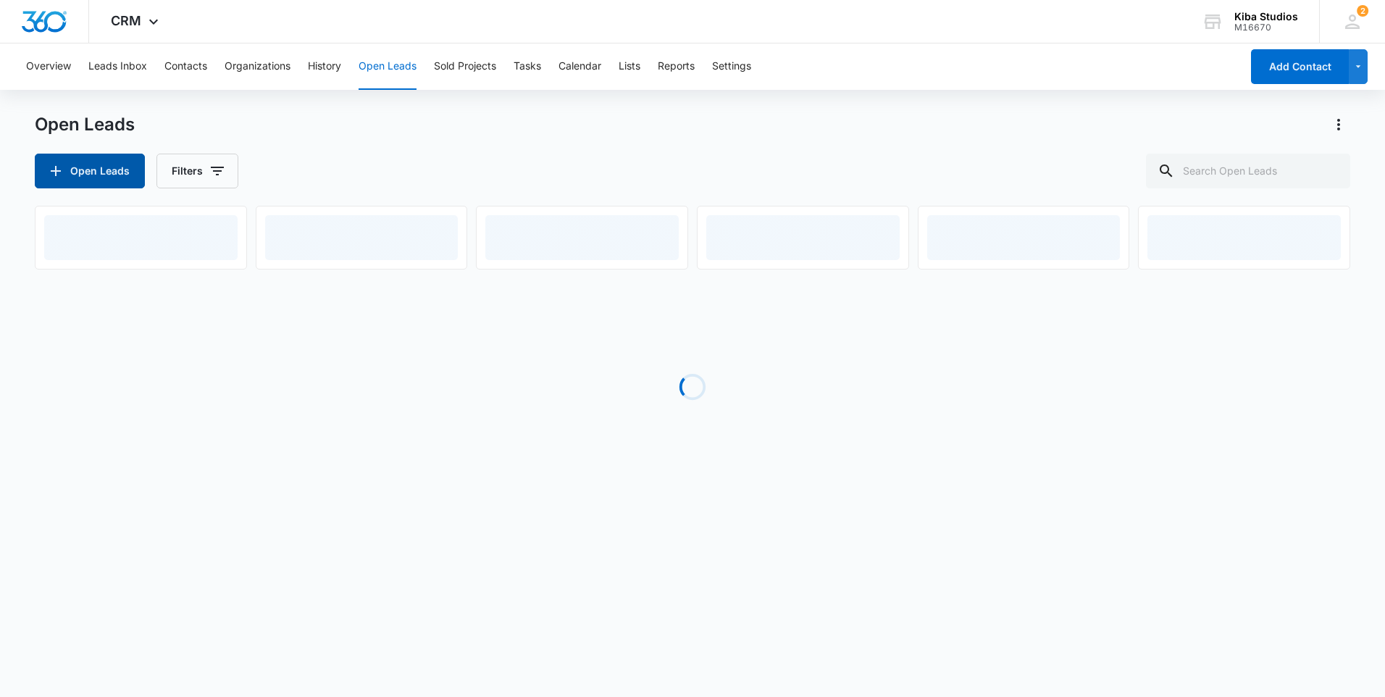
click at [99, 165] on button "Open Leads" at bounding box center [90, 171] width 110 height 35
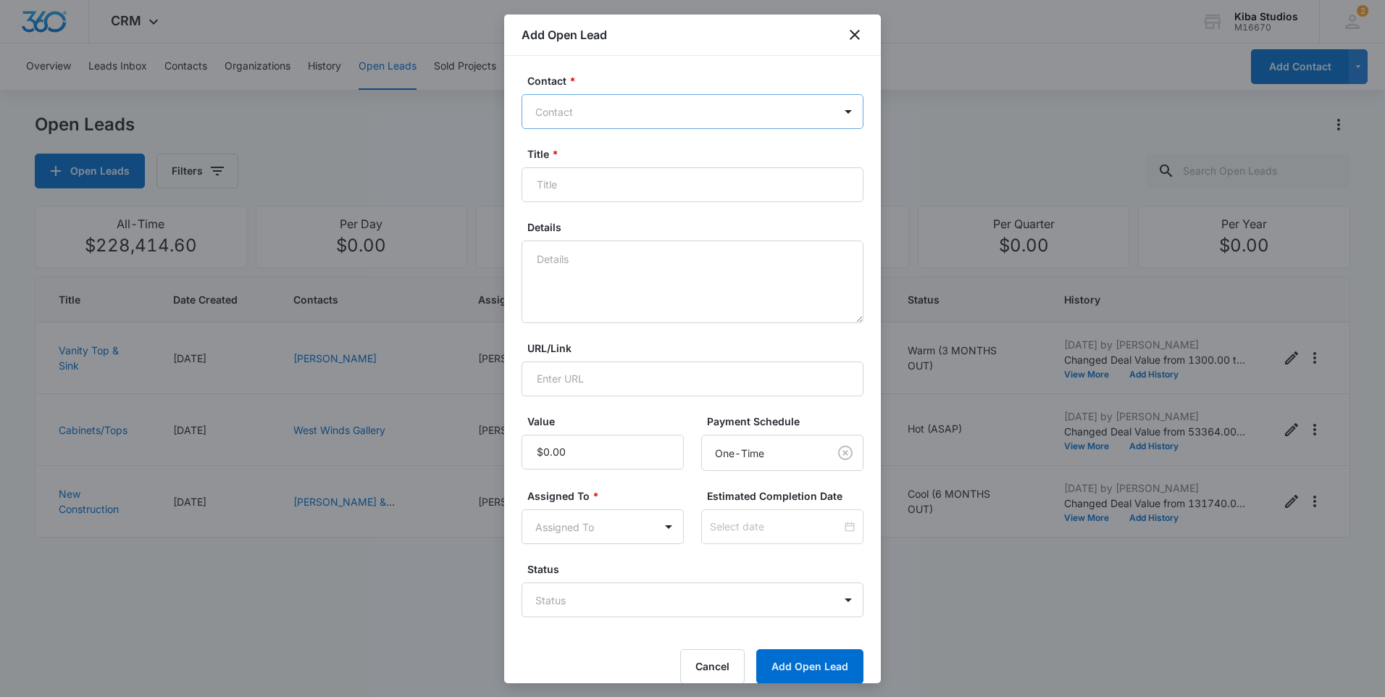
click at [606, 112] on div at bounding box center [683, 112] width 297 height 18
type input "[PERSON_NAME] H"
click at [593, 162] on p "[PERSON_NAME] Homes (ID:40655)" at bounding box center [626, 162] width 175 height 15
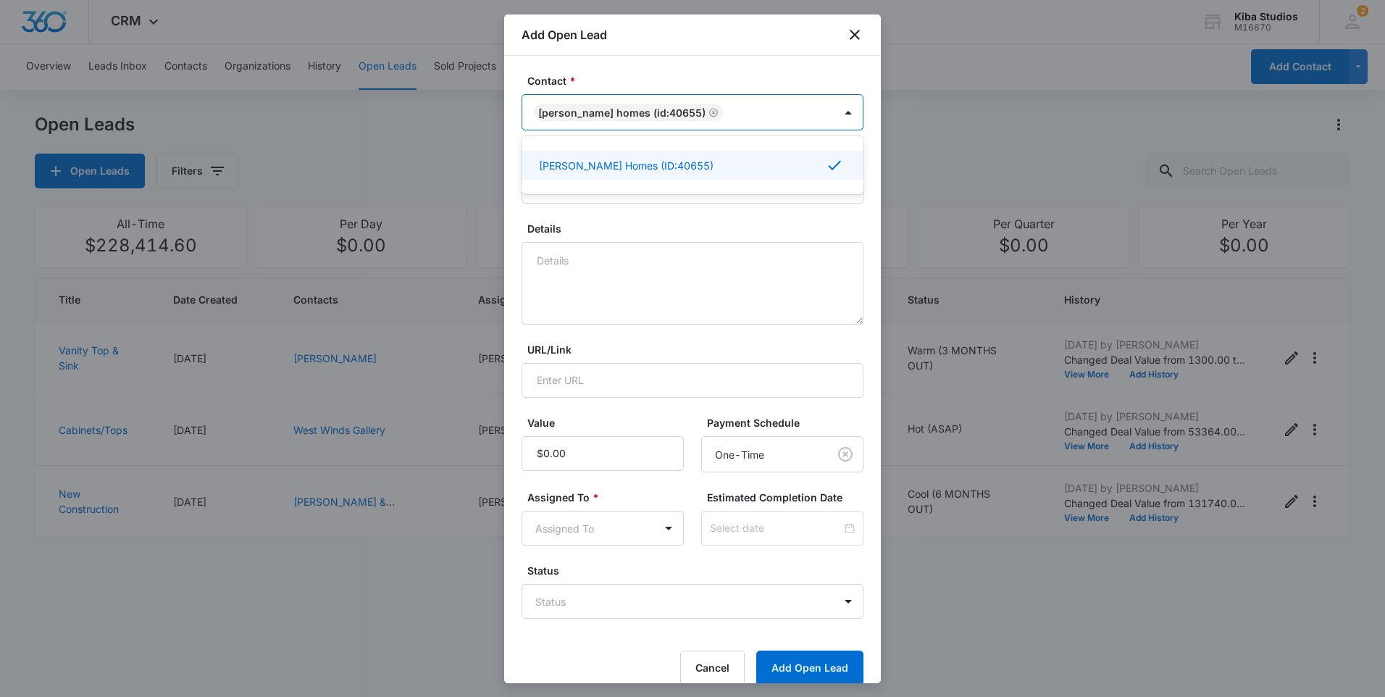
click at [616, 220] on form "Contact * option [PERSON_NAME] Homes (ID:40655), selected. Use Up and Down to c…" at bounding box center [693, 379] width 342 height 612
click at [605, 184] on input "Title *" at bounding box center [693, 186] width 342 height 35
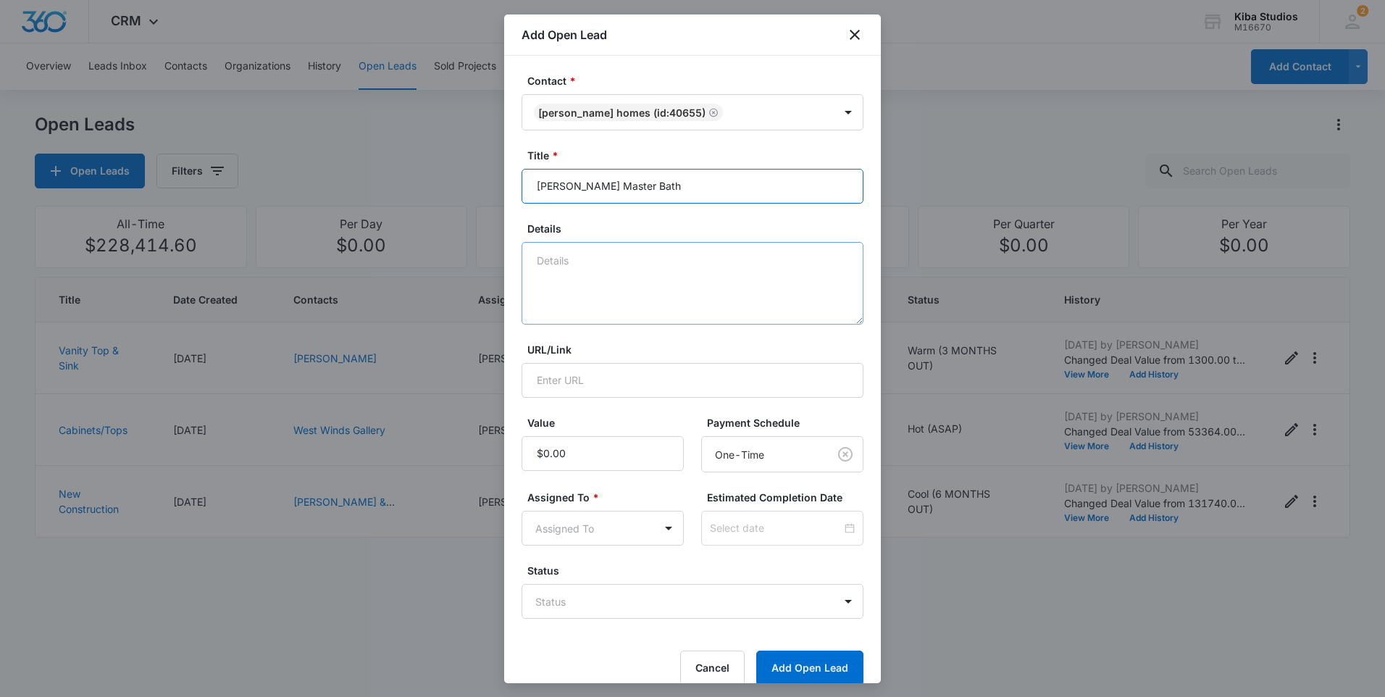
type input "[PERSON_NAME] Master Bath"
click at [603, 274] on textarea "Details" at bounding box center [693, 283] width 342 height 83
type textarea "Starmark Vanity w/ Tower"
click at [606, 453] on input "Value" at bounding box center [603, 453] width 162 height 35
type input "$8,000.00"
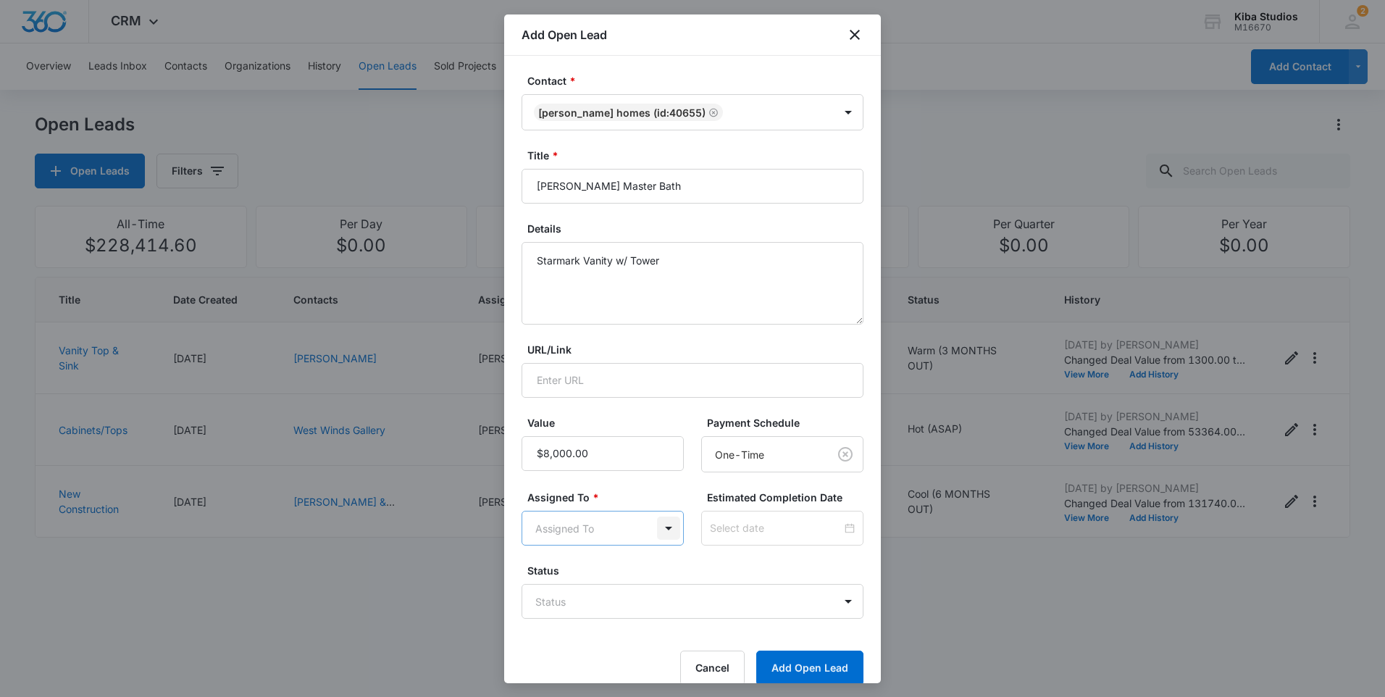
click at [671, 527] on body "CRM Apps Reputation Websites Forms CRM Email Social Scheduling Content Ads Inte…" at bounding box center [692, 348] width 1385 height 697
click at [608, 602] on p "[PERSON_NAME]" at bounding box center [580, 605] width 83 height 15
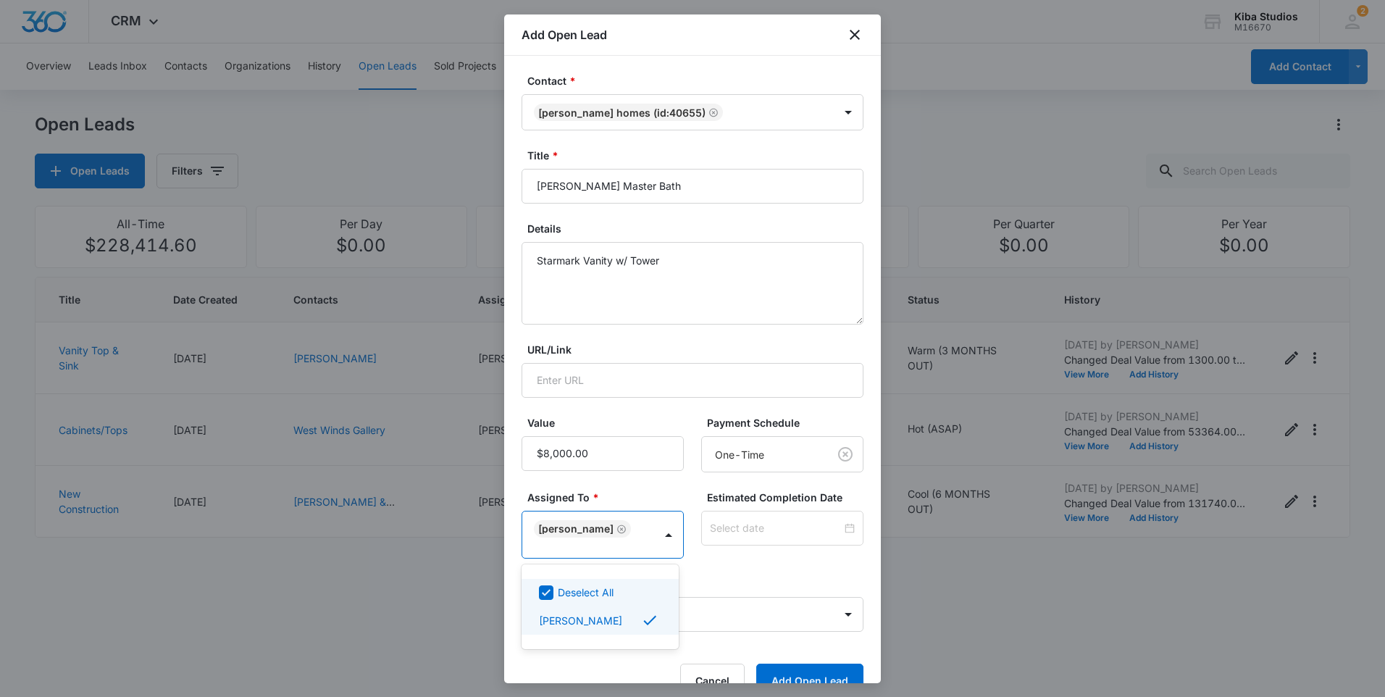
click at [843, 531] on div at bounding box center [692, 348] width 1385 height 697
click at [840, 530] on div at bounding box center [782, 528] width 145 height 16
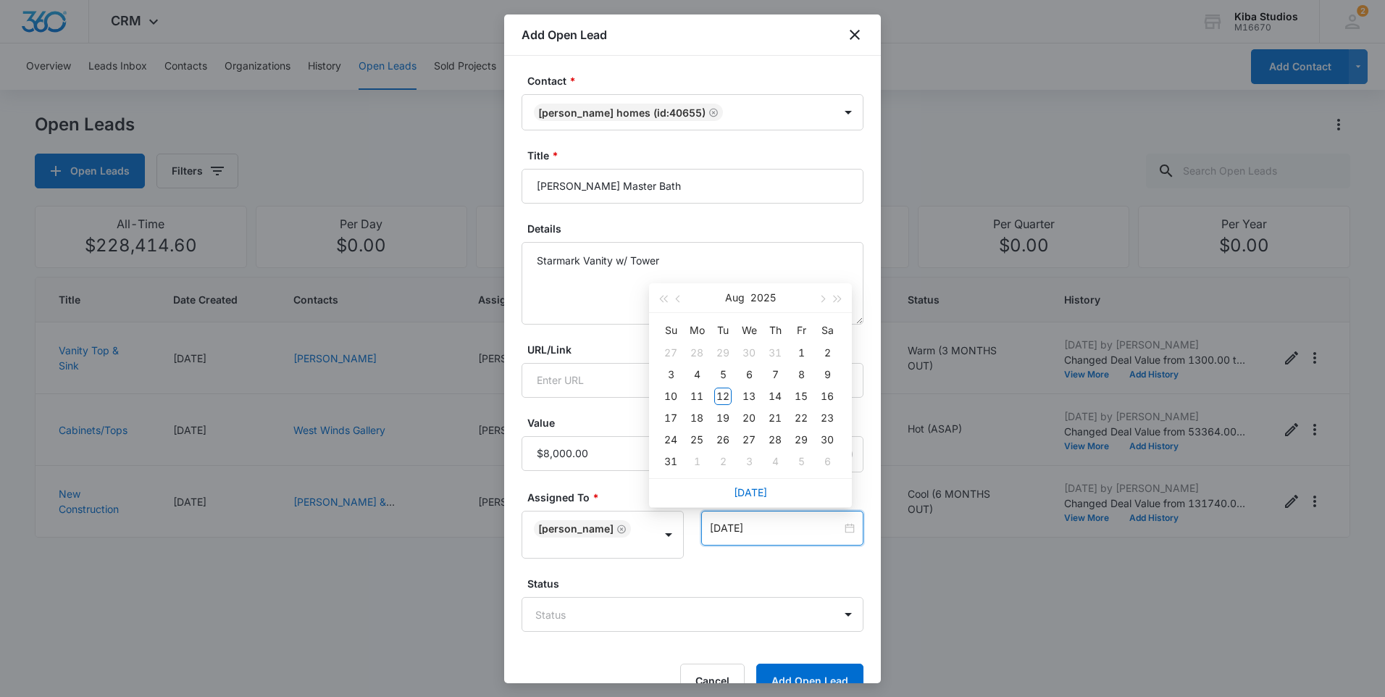
type input "[DATE]"
click at [824, 294] on button "button" at bounding box center [822, 297] width 16 height 29
click at [822, 296] on span "button" at bounding box center [821, 299] width 7 height 7
click at [682, 302] on button "button" at bounding box center [679, 297] width 16 height 29
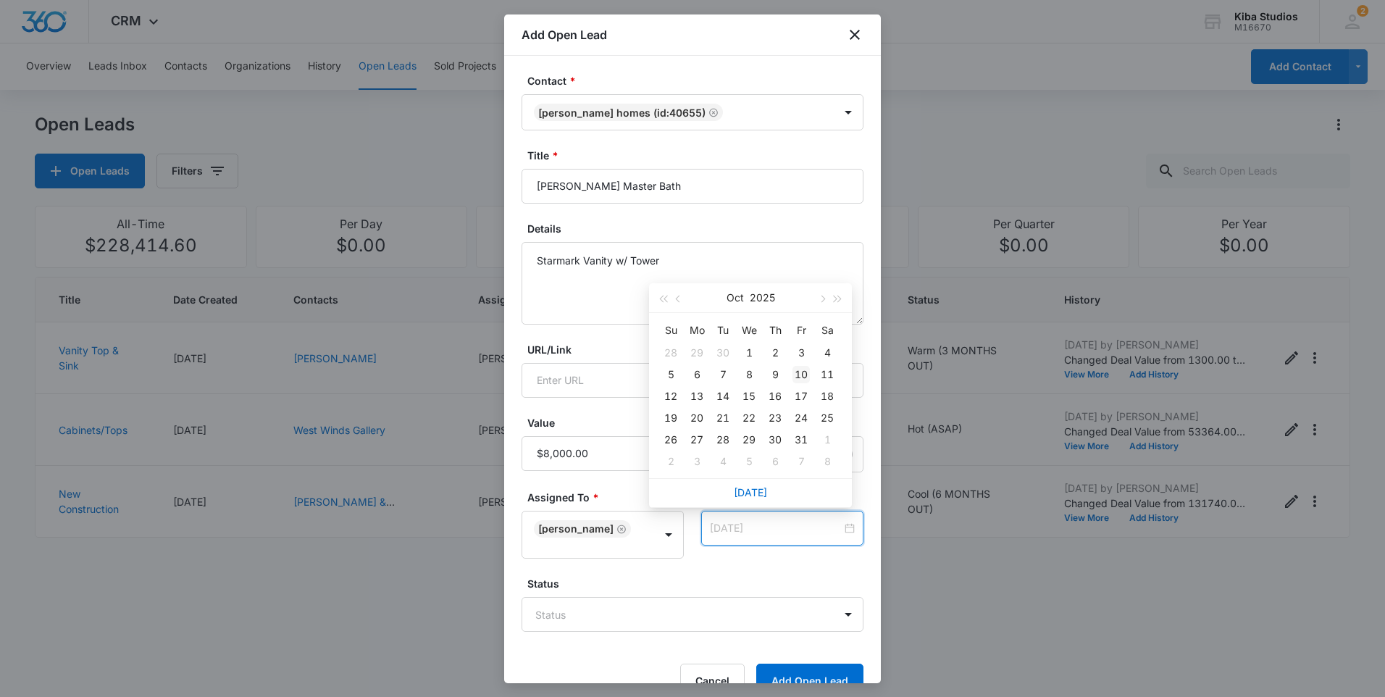
type input "[DATE]"
click at [798, 372] on div "10" at bounding box center [801, 374] width 17 height 17
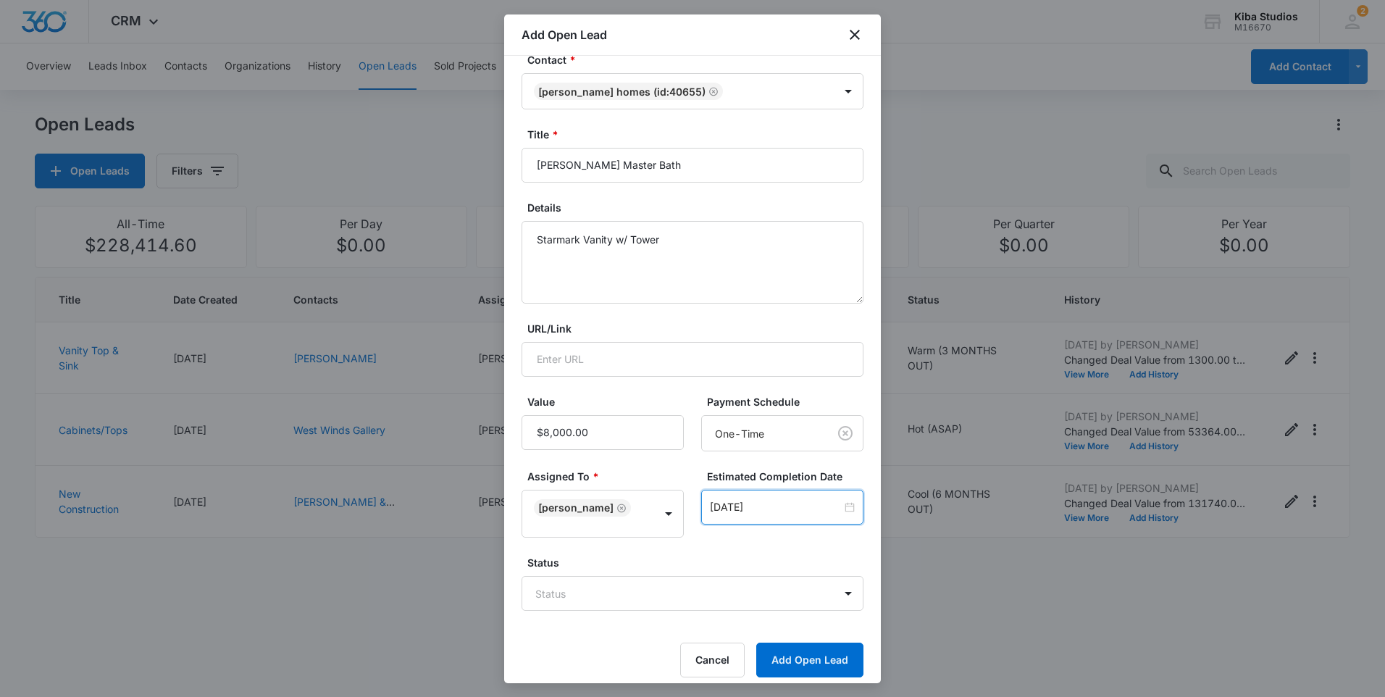
scroll to position [33, 0]
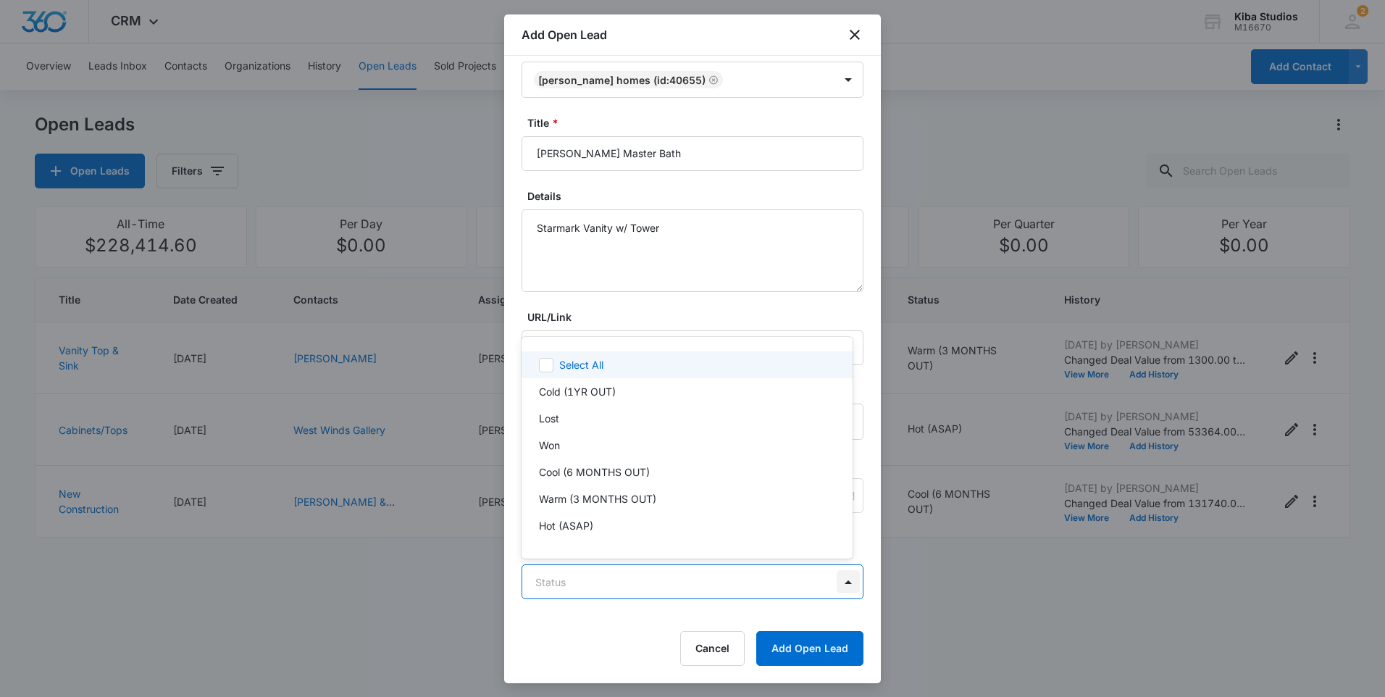
click at [842, 582] on body "CRM Apps Reputation Websites Forms CRM Email Social Scheduling Content Ads Inte…" at bounding box center [692, 348] width 1385 height 697
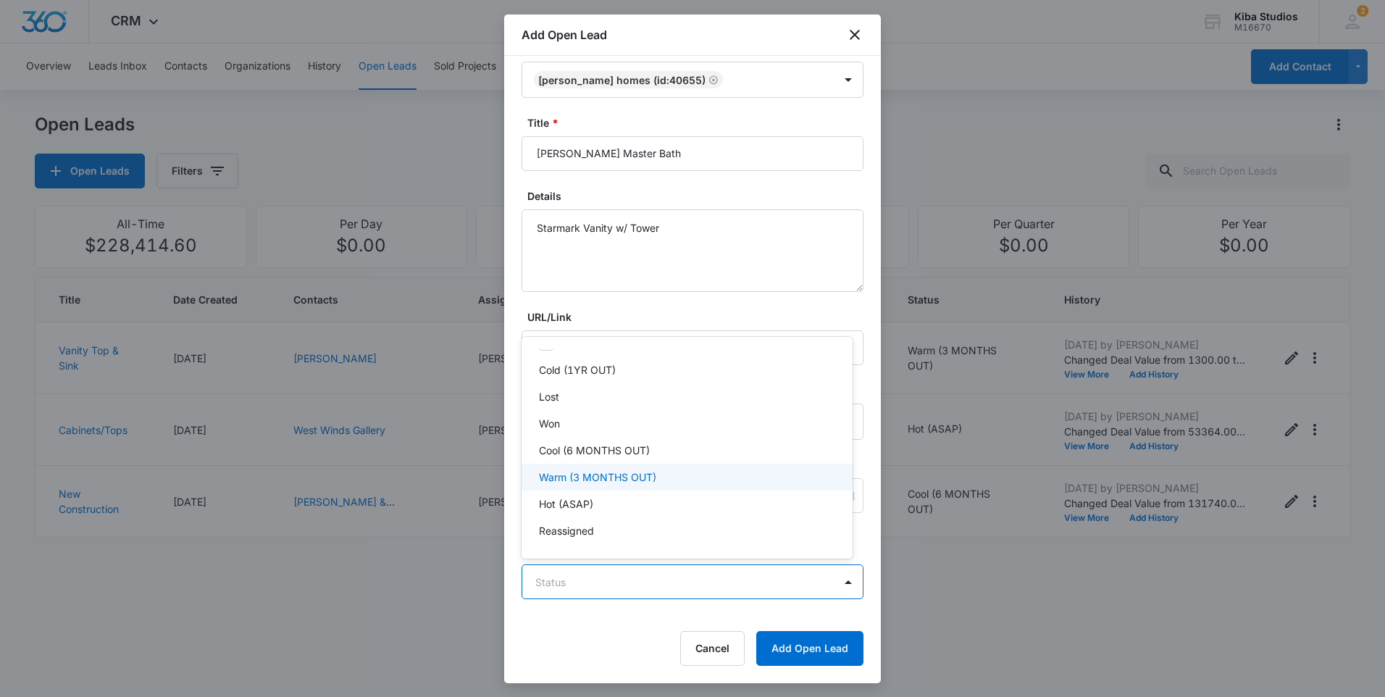
scroll to position [0, 0]
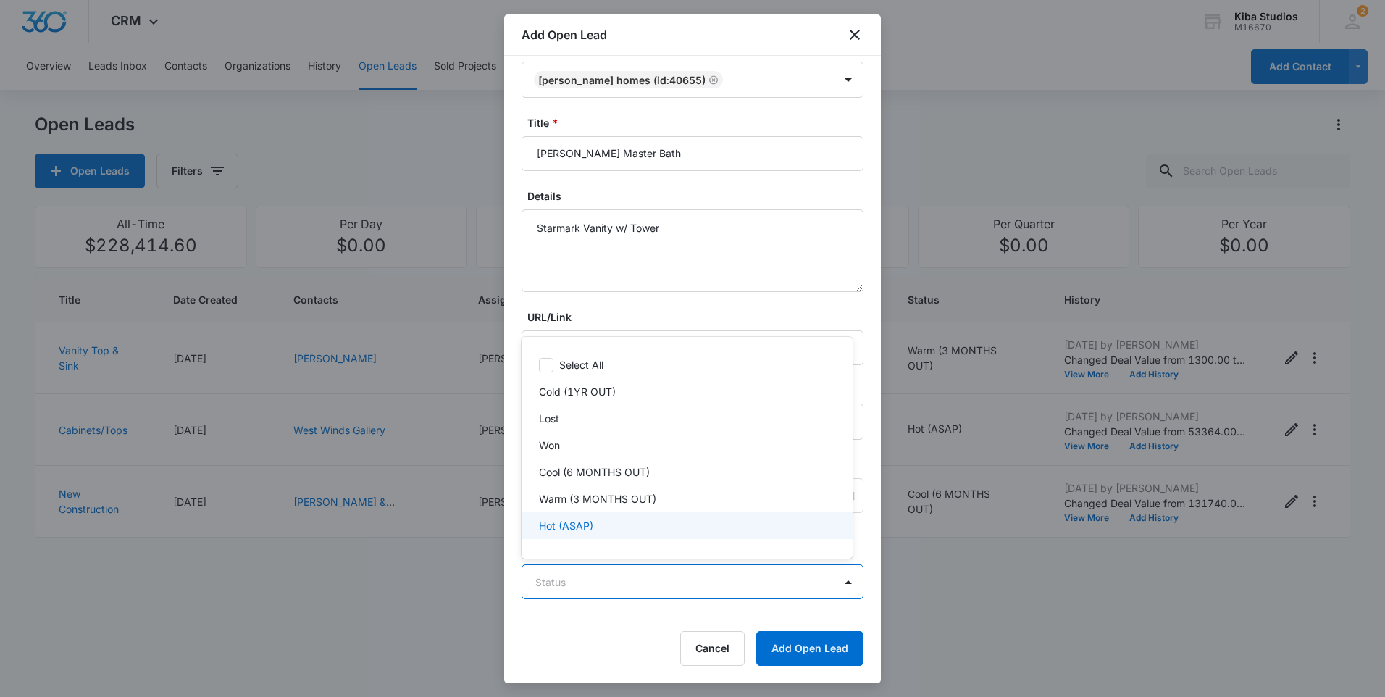
click at [572, 522] on p "Hot (ASAP)" at bounding box center [566, 525] width 54 height 15
click at [567, 522] on p "Hot (ASAP)" at bounding box center [566, 526] width 54 height 15
click at [577, 624] on div at bounding box center [692, 348] width 1385 height 697
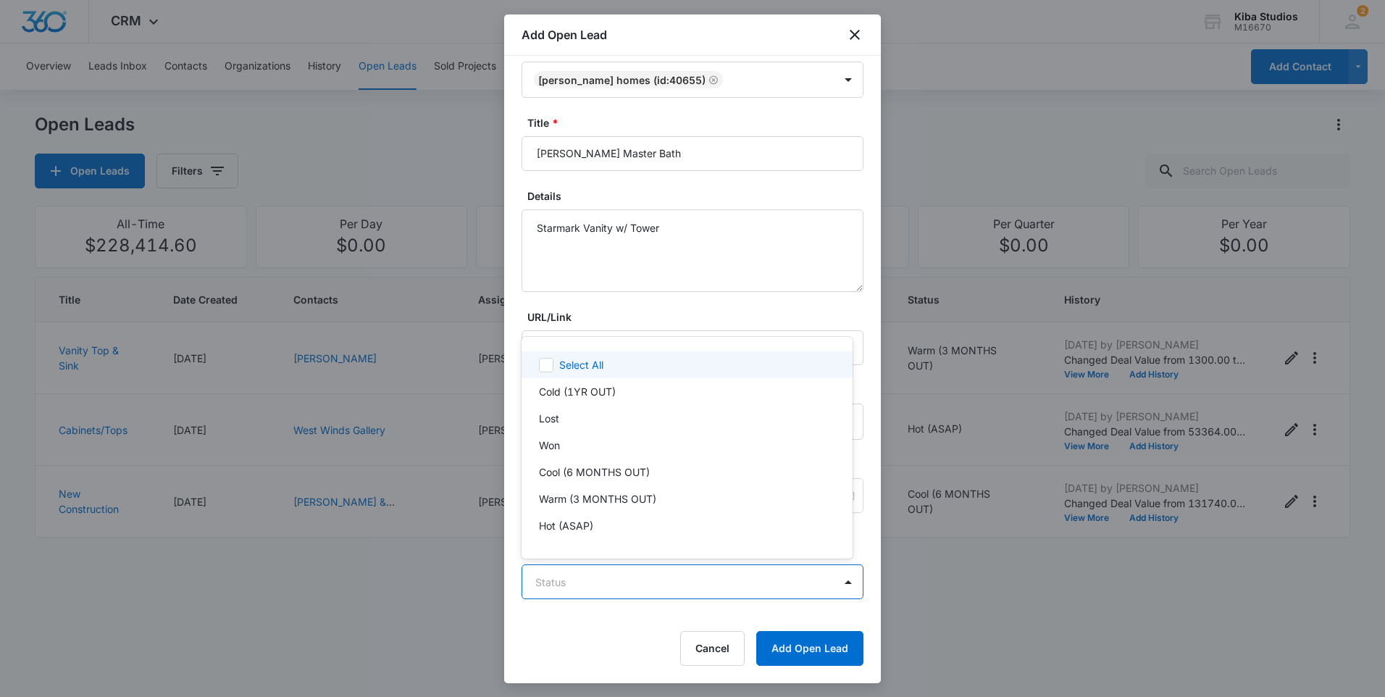
click at [653, 579] on body "CRM Apps Reputation Websites Forms CRM Email Social Scheduling Content Ads Inte…" at bounding box center [692, 348] width 1385 height 697
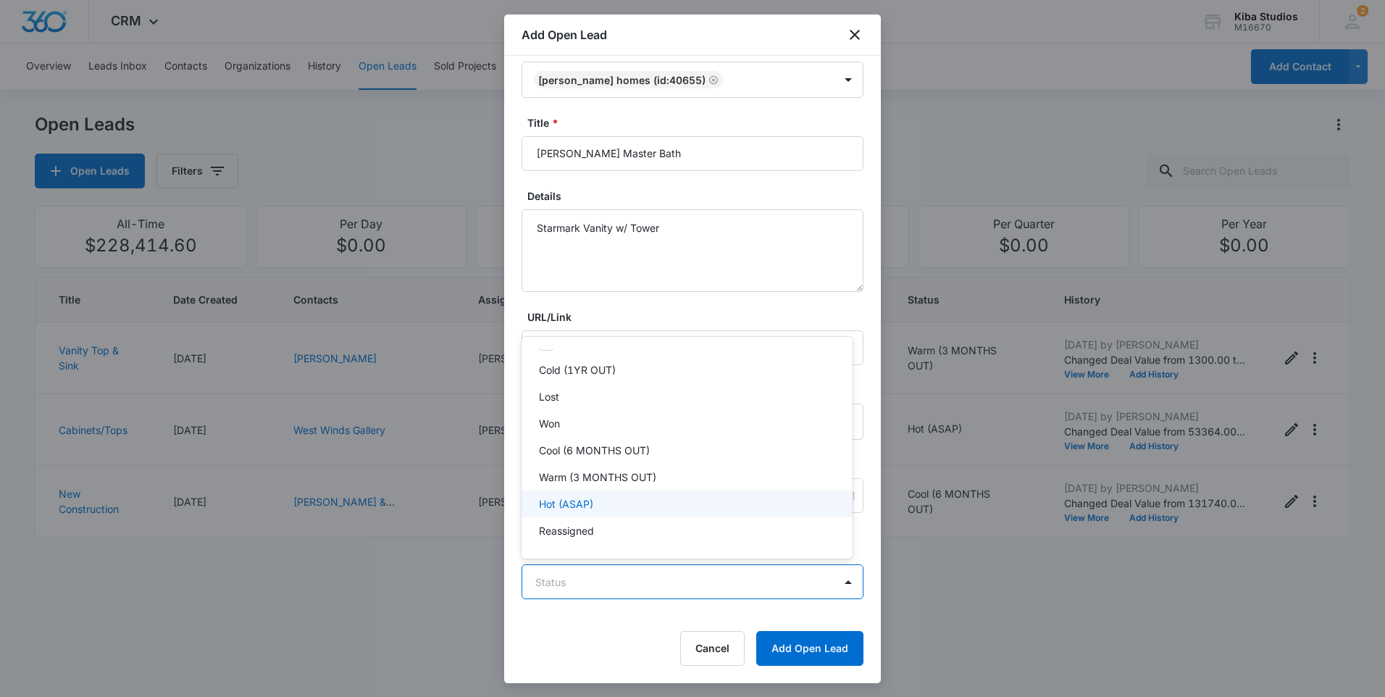
click at [577, 499] on p "Hot (ASAP)" at bounding box center [566, 503] width 54 height 15
click at [806, 649] on div at bounding box center [692, 348] width 1385 height 697
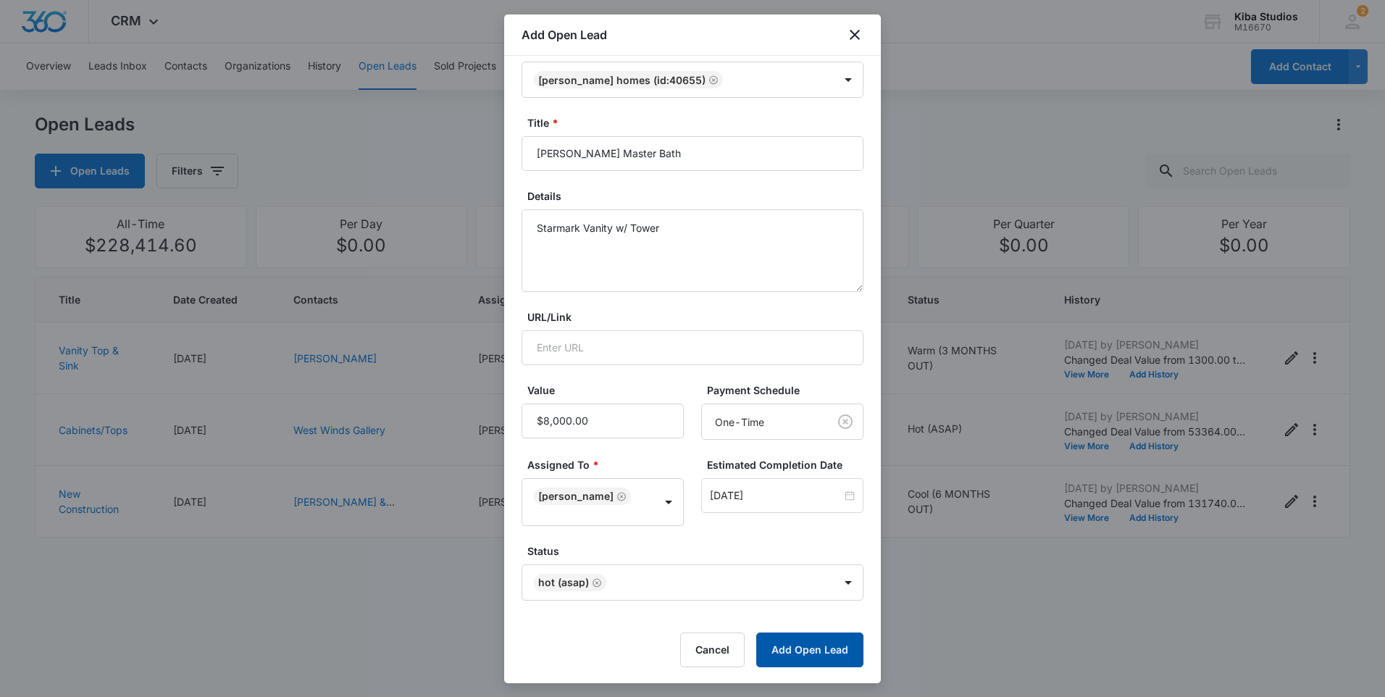
click at [806, 649] on button "Add Open Lead" at bounding box center [809, 649] width 107 height 35
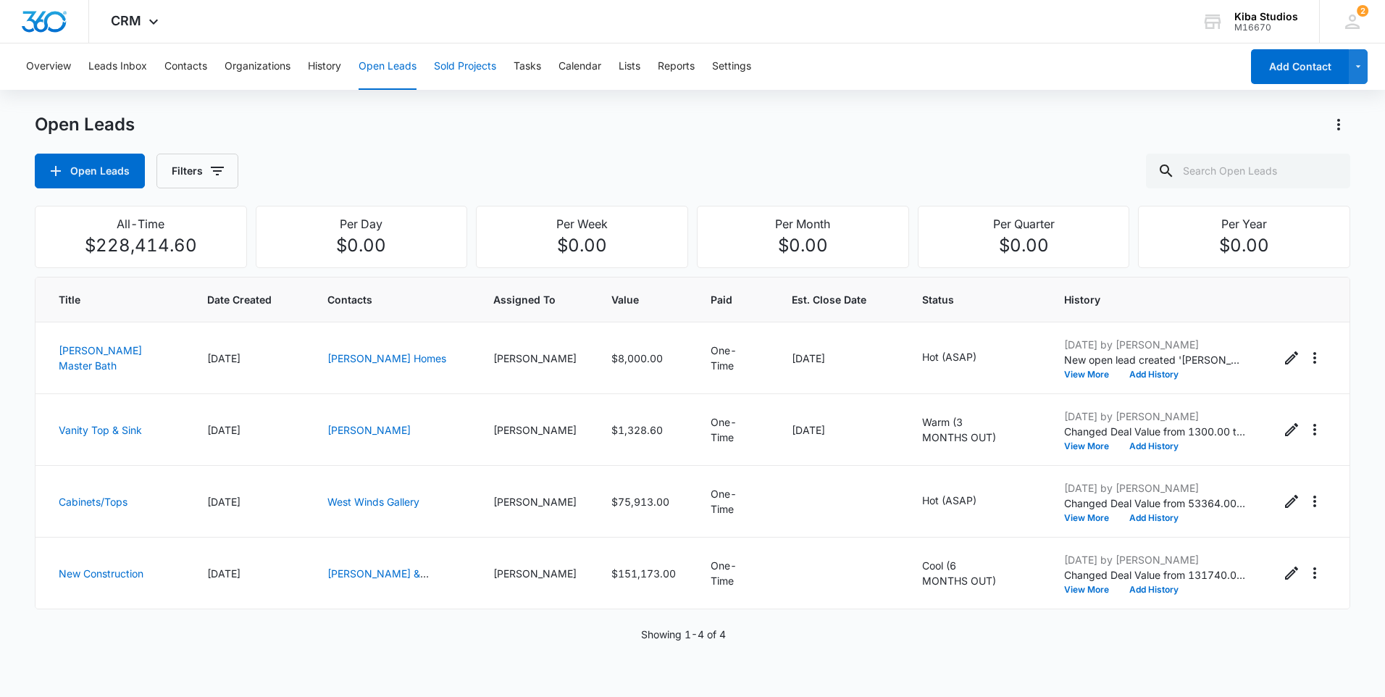
click at [482, 67] on button "Sold Projects" at bounding box center [465, 66] width 62 height 46
